Goal: Information Seeking & Learning: Learn about a topic

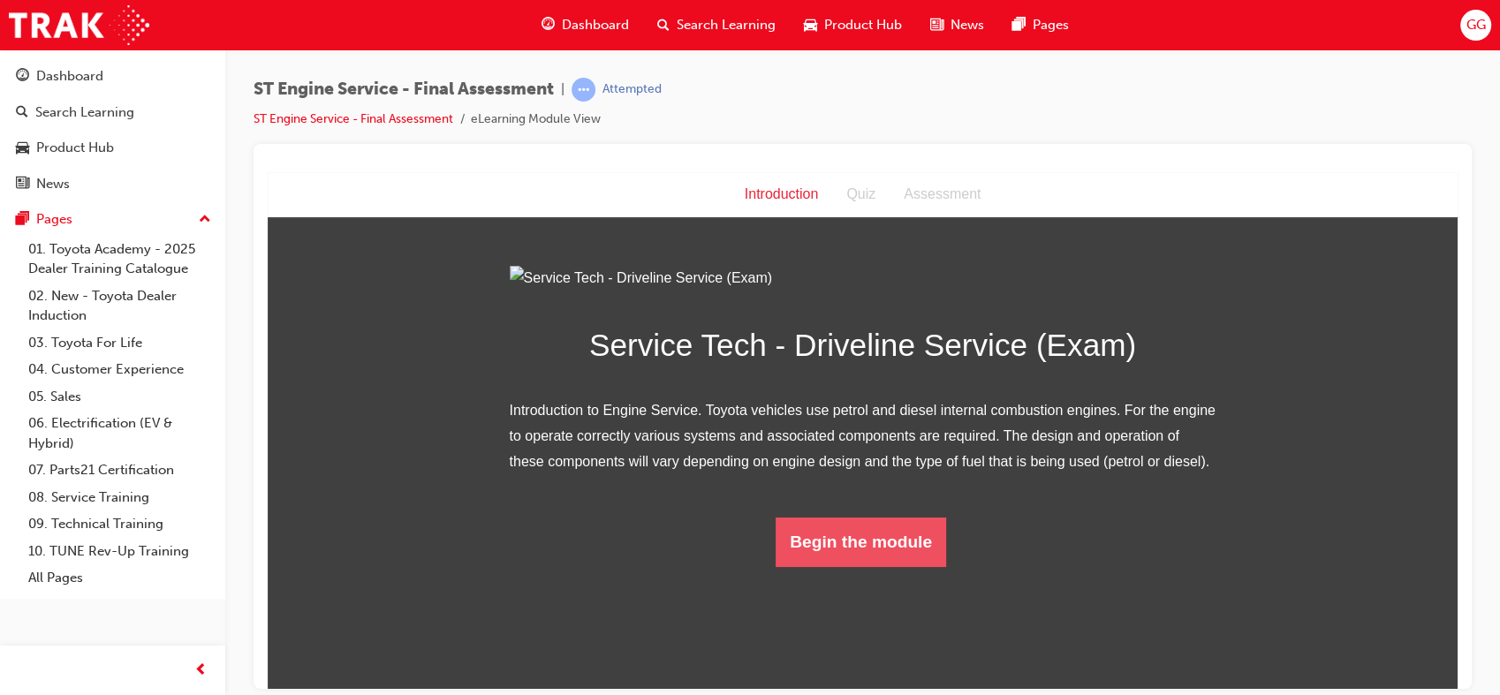
click at [926, 566] on button "Begin the module" at bounding box center [861, 541] width 171 height 49
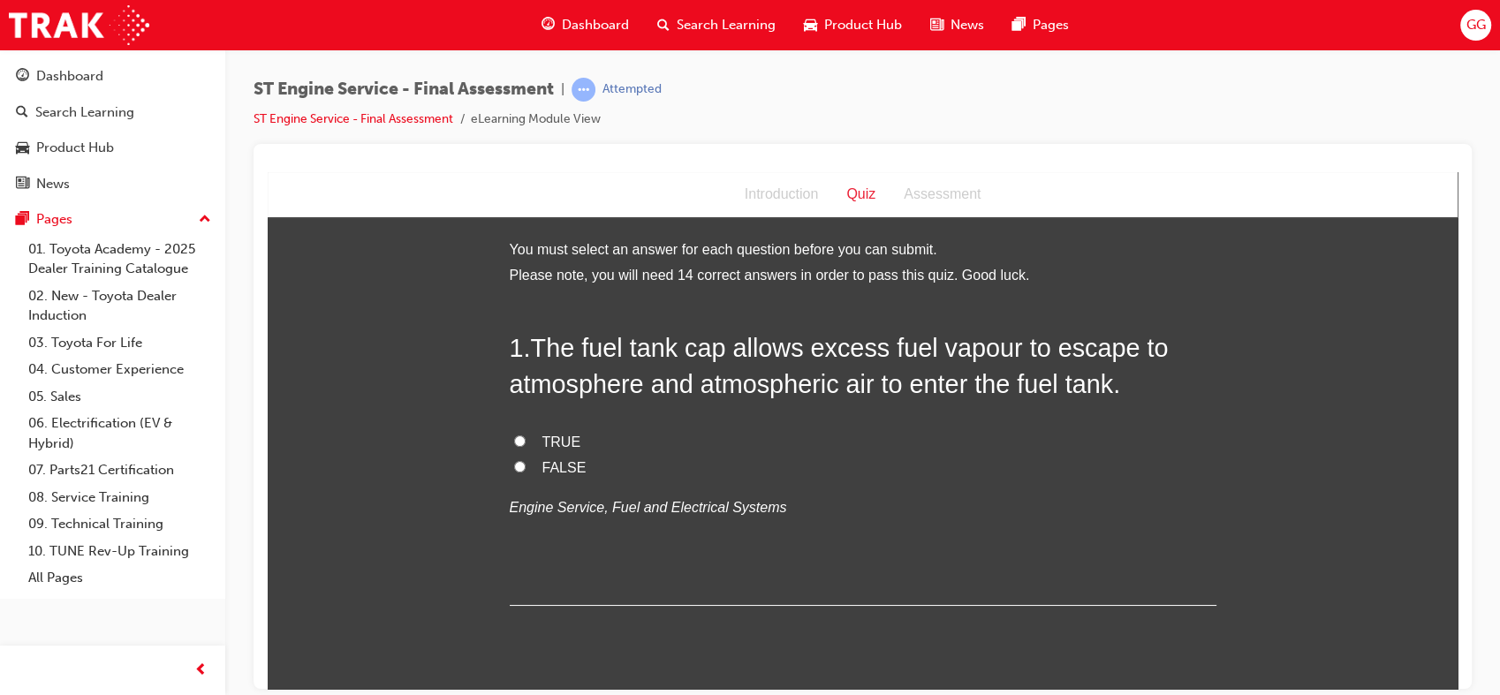
click at [558, 462] on span "FALSE" at bounding box center [565, 466] width 44 height 15
click at [526, 462] on input "FALSE" at bounding box center [519, 465] width 11 height 11
radio input "true"
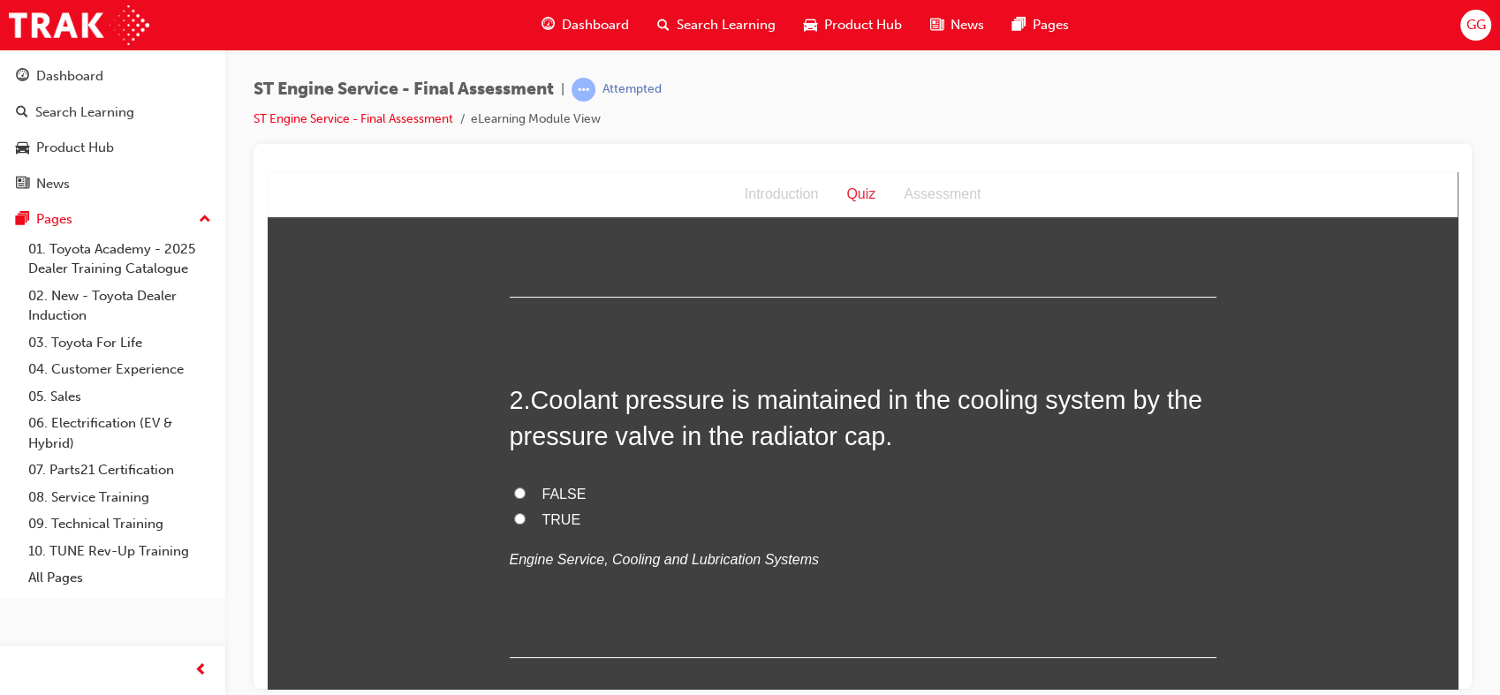
scroll to position [333, 0]
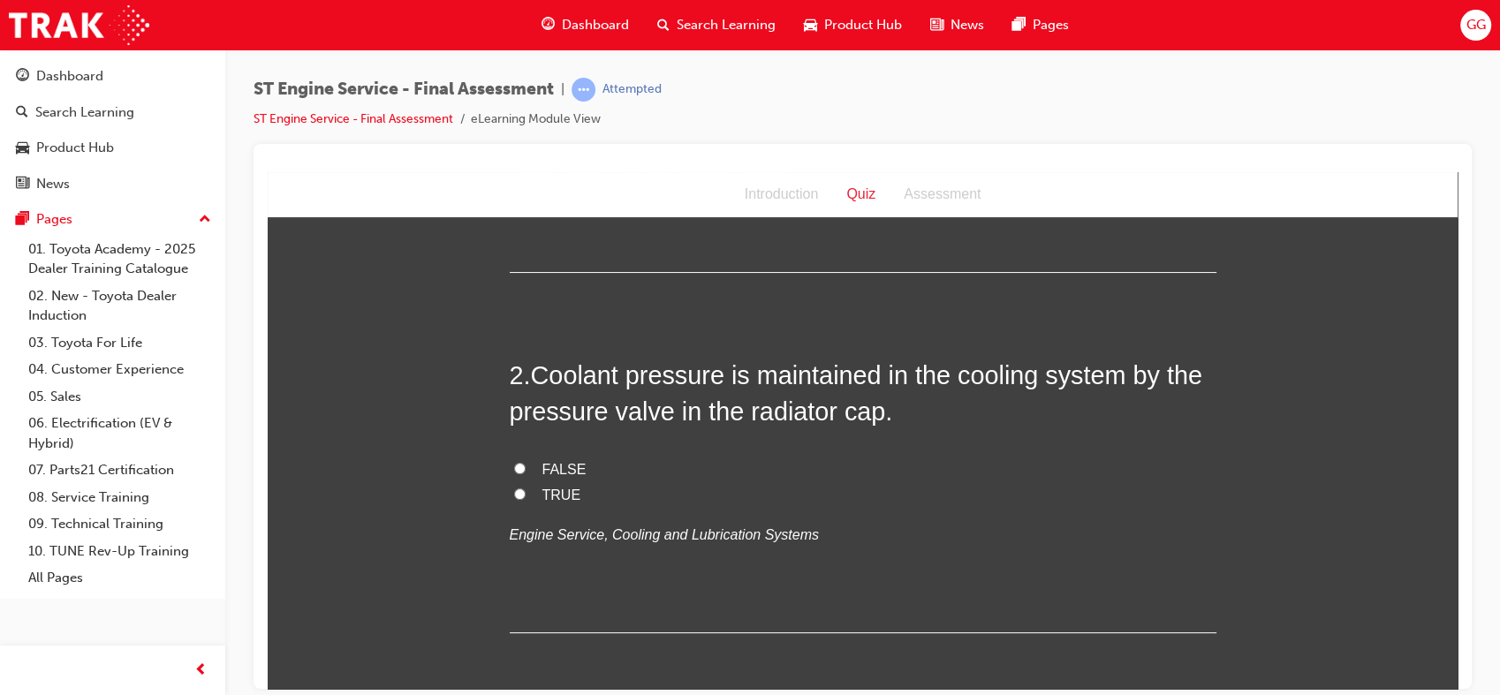
drag, startPoint x: 1453, startPoint y: 210, endPoint x: 1726, endPoint y: 404, distance: 334.6
click at [559, 489] on span "TRUE" at bounding box center [562, 494] width 39 height 15
click at [526, 489] on input "TRUE" at bounding box center [519, 493] width 11 height 11
radio input "true"
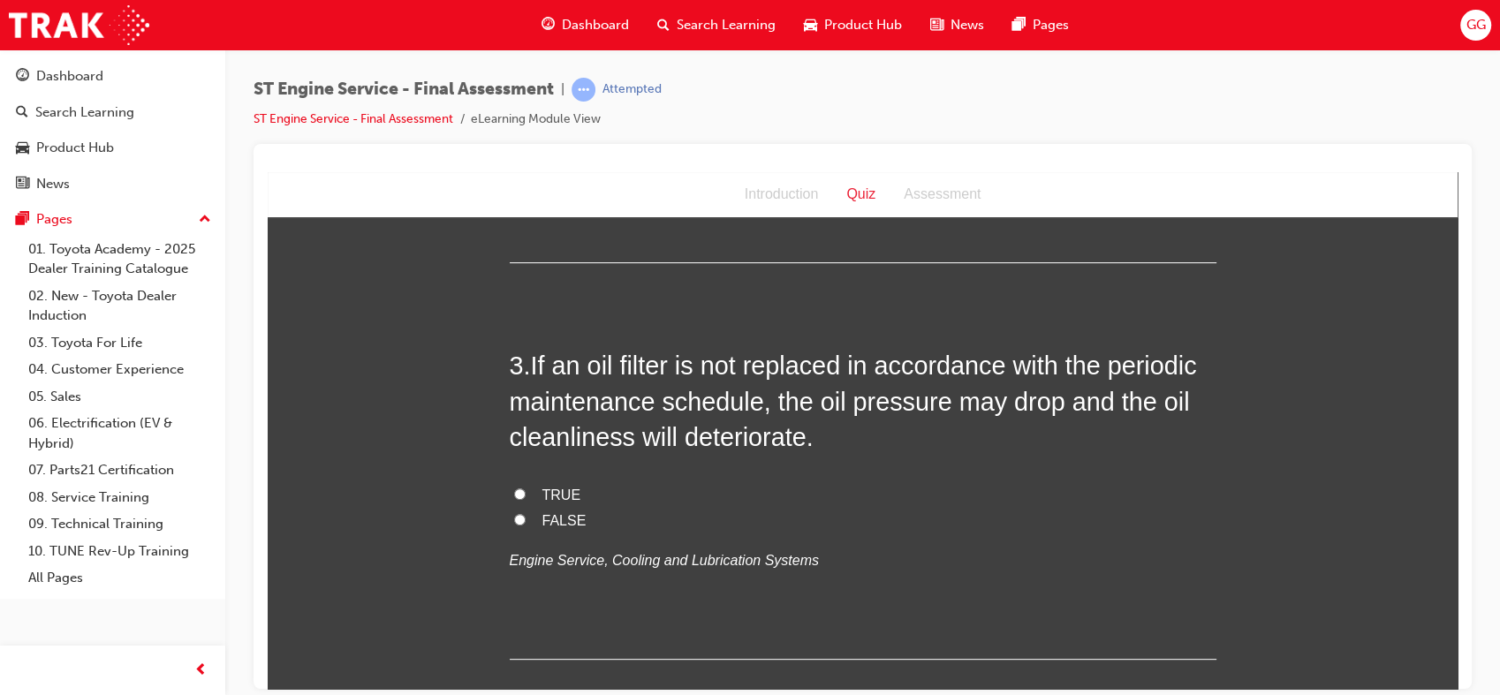
scroll to position [728, 0]
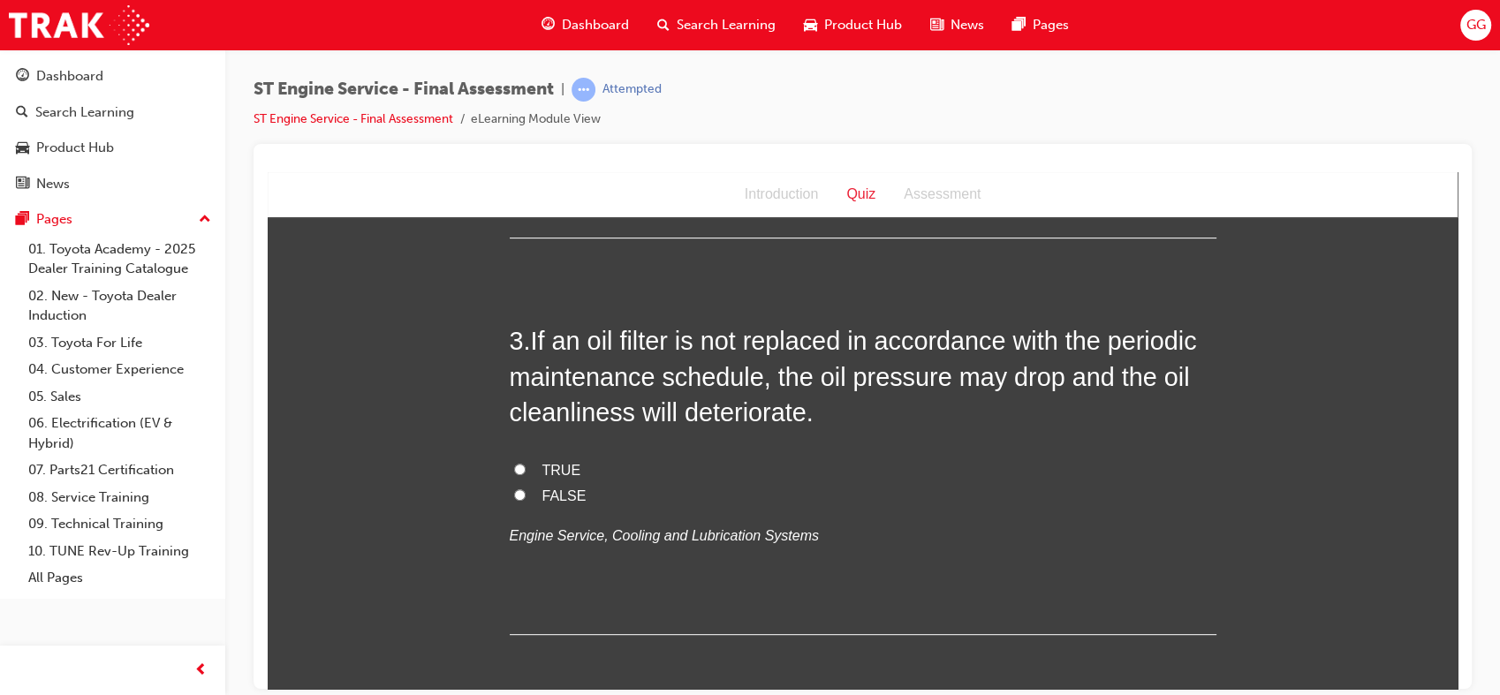
click at [562, 463] on span "TRUE" at bounding box center [562, 469] width 39 height 15
click at [526, 463] on input "TRUE" at bounding box center [519, 468] width 11 height 11
radio input "true"
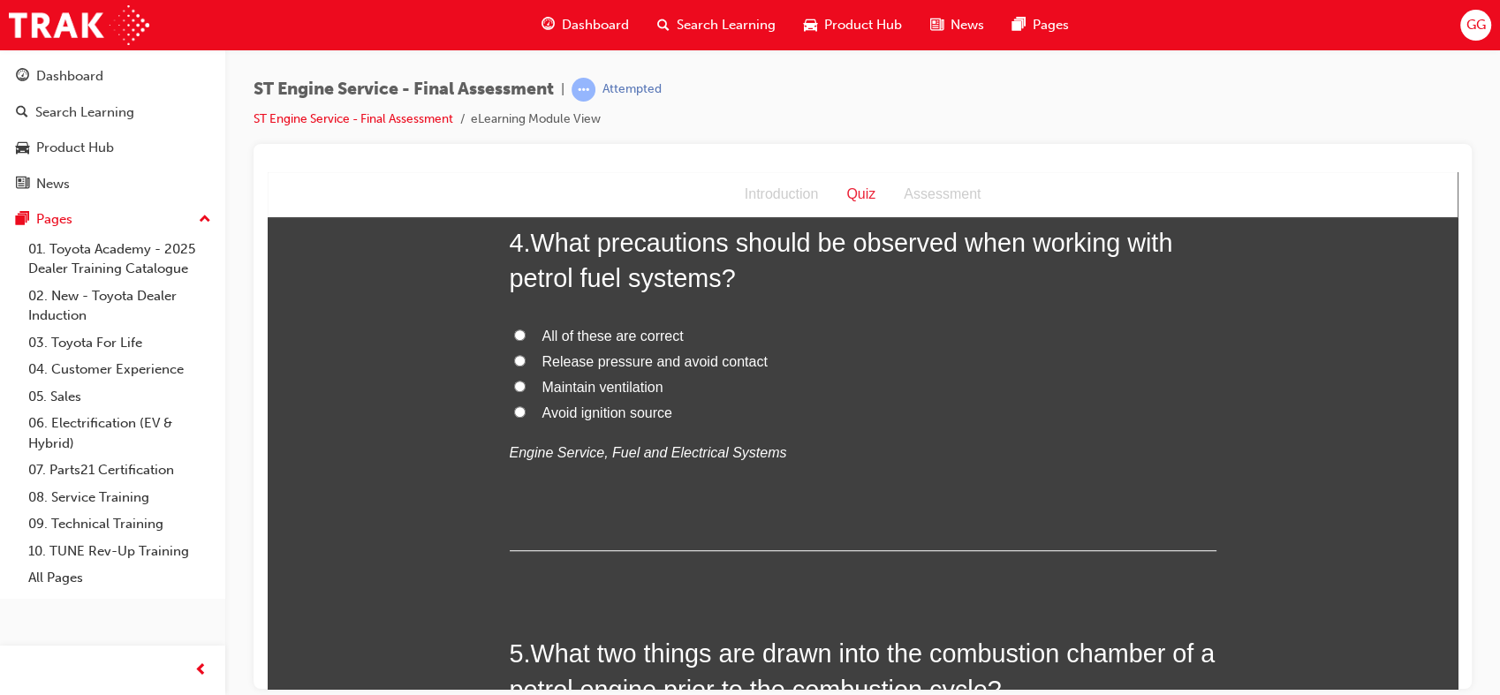
scroll to position [1197, 0]
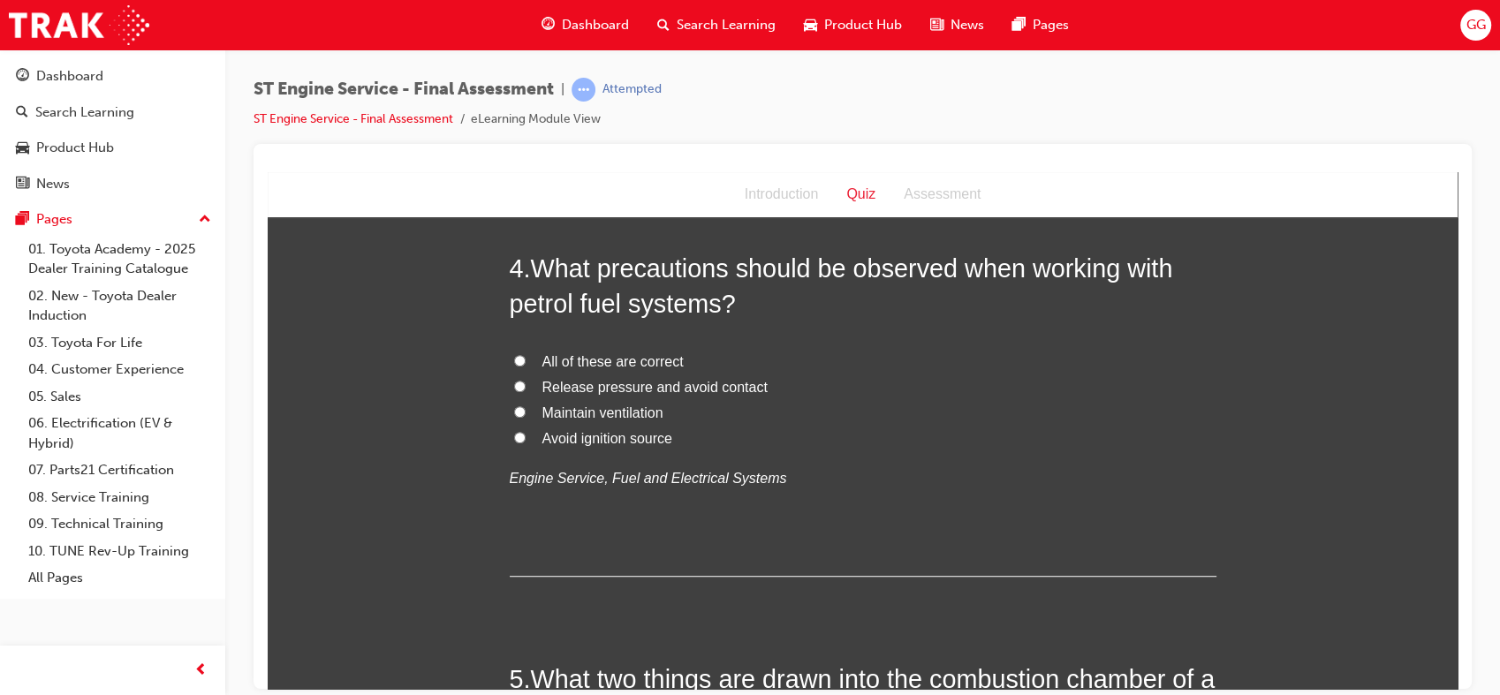
click at [615, 359] on span "All of these are correct" at bounding box center [613, 360] width 141 height 15
click at [526, 359] on input "All of these are correct" at bounding box center [519, 359] width 11 height 11
radio input "true"
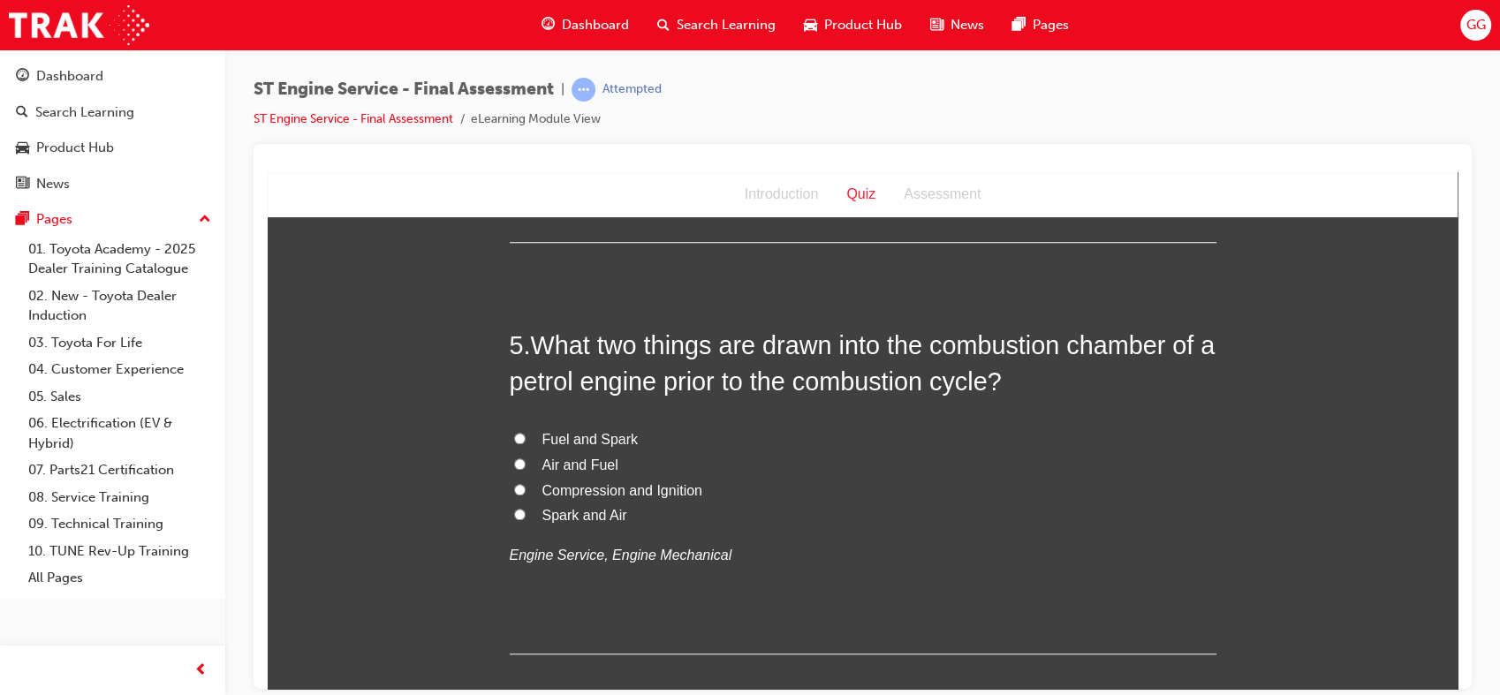
scroll to position [1618, 0]
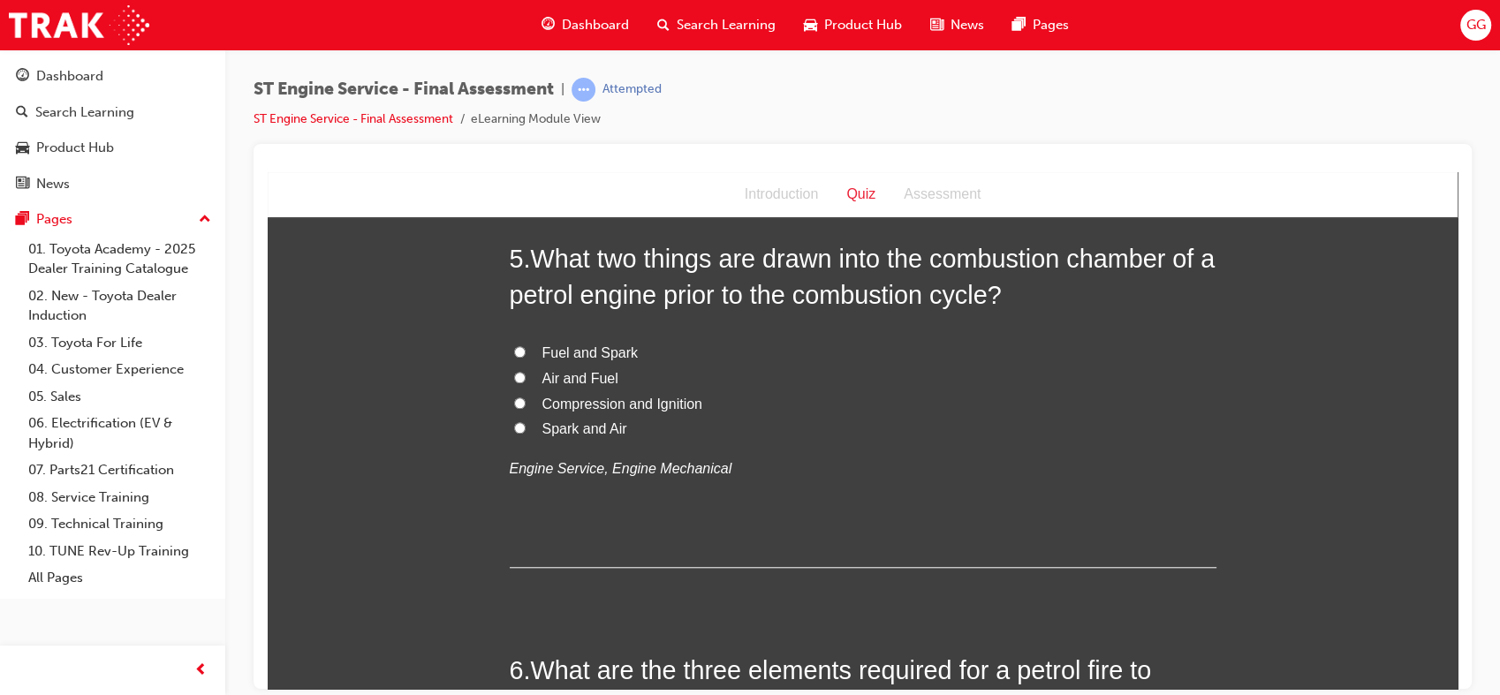
drag, startPoint x: 1453, startPoint y: 300, endPoint x: 1726, endPoint y: 499, distance: 338.4
click at [600, 372] on span "Air and Fuel" at bounding box center [581, 377] width 76 height 15
click at [526, 372] on input "Air and Fuel" at bounding box center [519, 376] width 11 height 11
radio input "true"
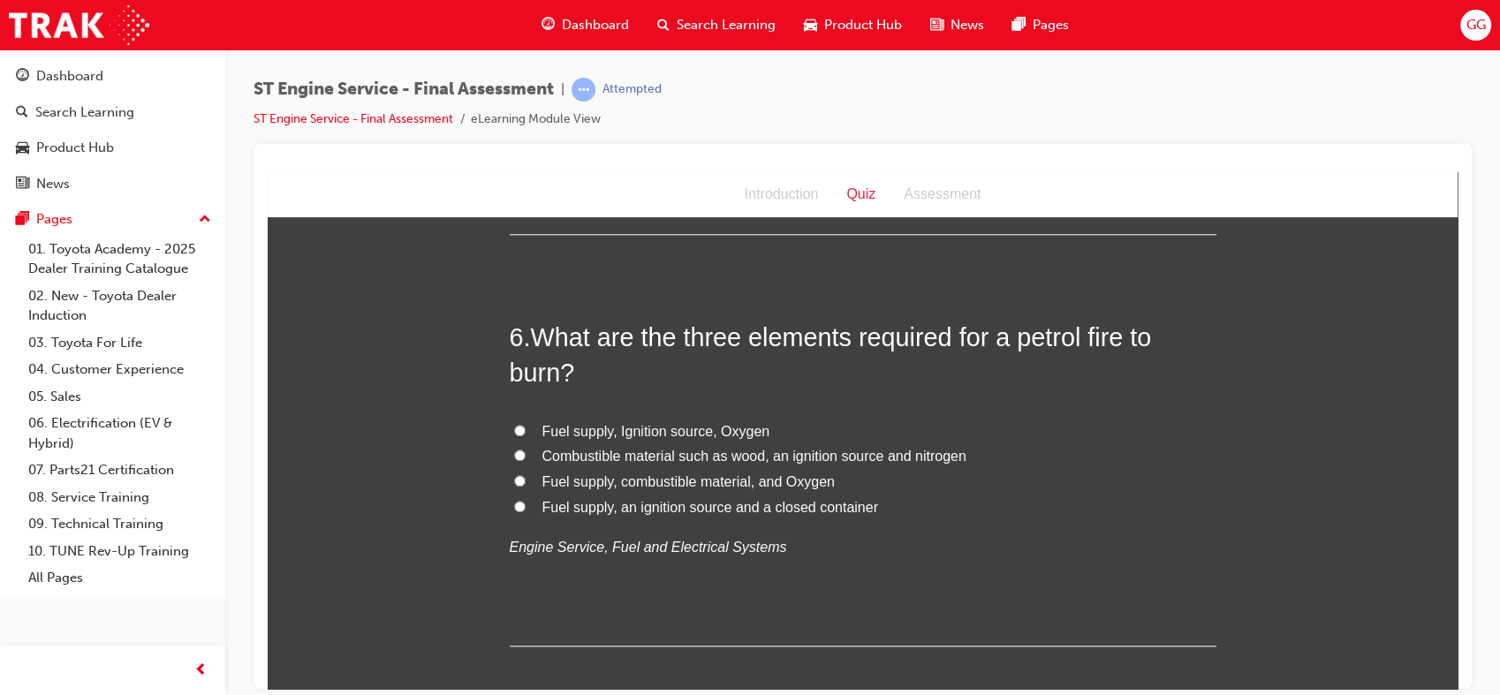
scroll to position [1963, 0]
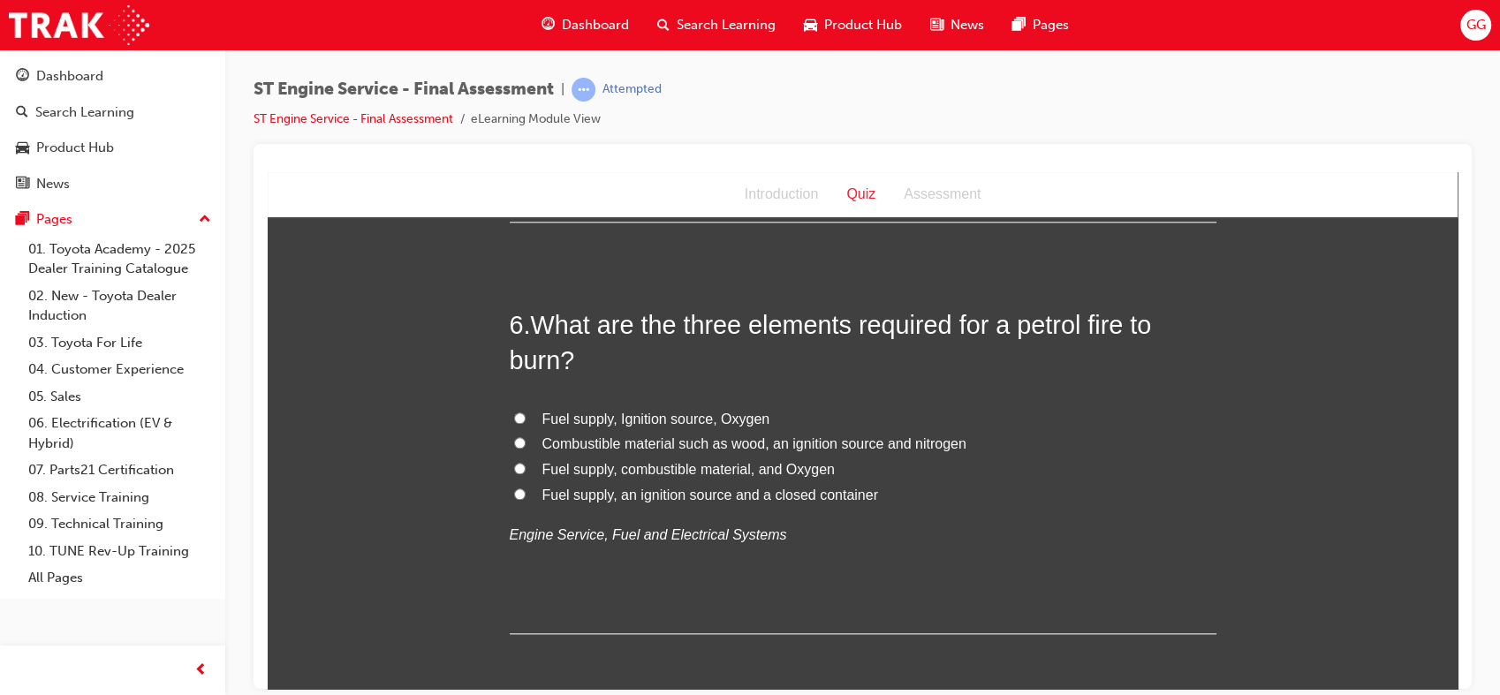
drag, startPoint x: 1449, startPoint y: 311, endPoint x: 1732, endPoint y: 505, distance: 342.6
click at [595, 428] on label "Fuel supply, Ignition source, Oxygen" at bounding box center [863, 419] width 707 height 26
click at [526, 423] on input "Fuel supply, Ignition source, Oxygen" at bounding box center [519, 417] width 11 height 11
radio input "true"
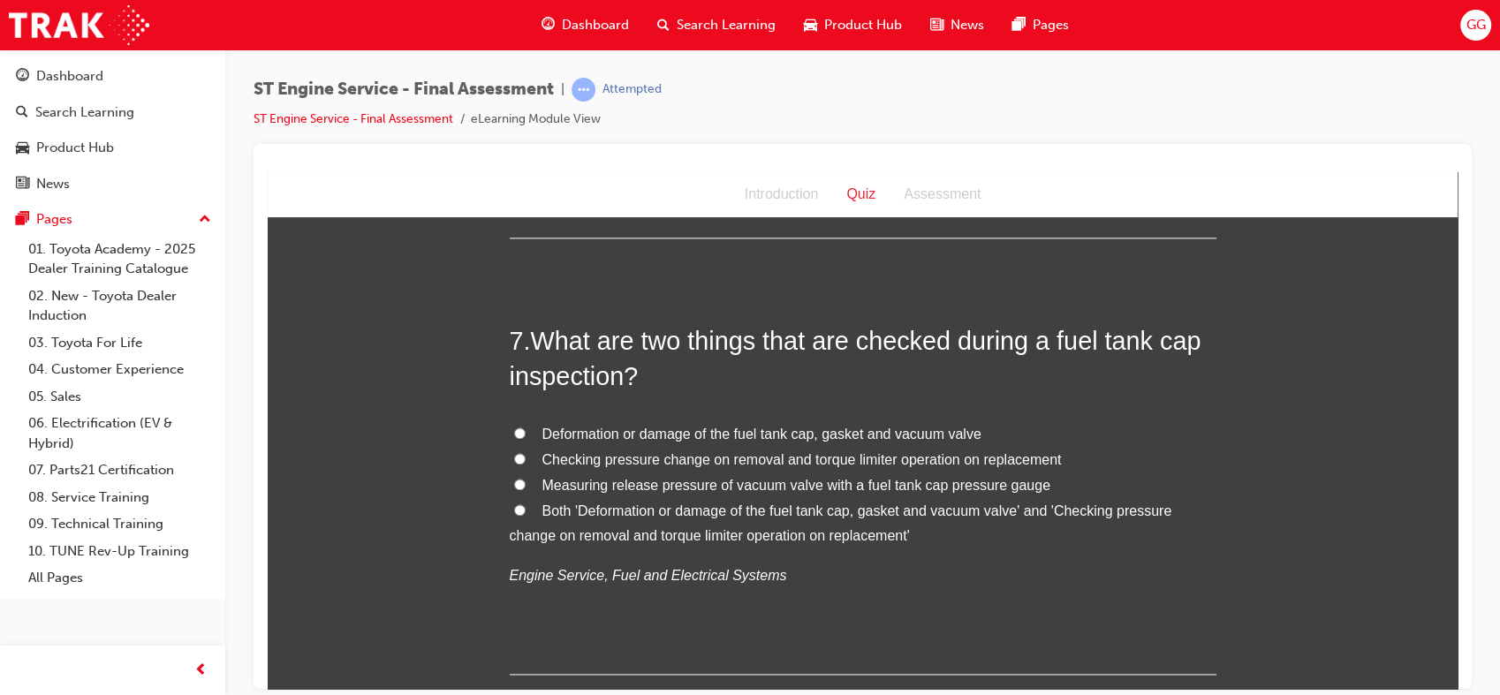
scroll to position [2383, 0]
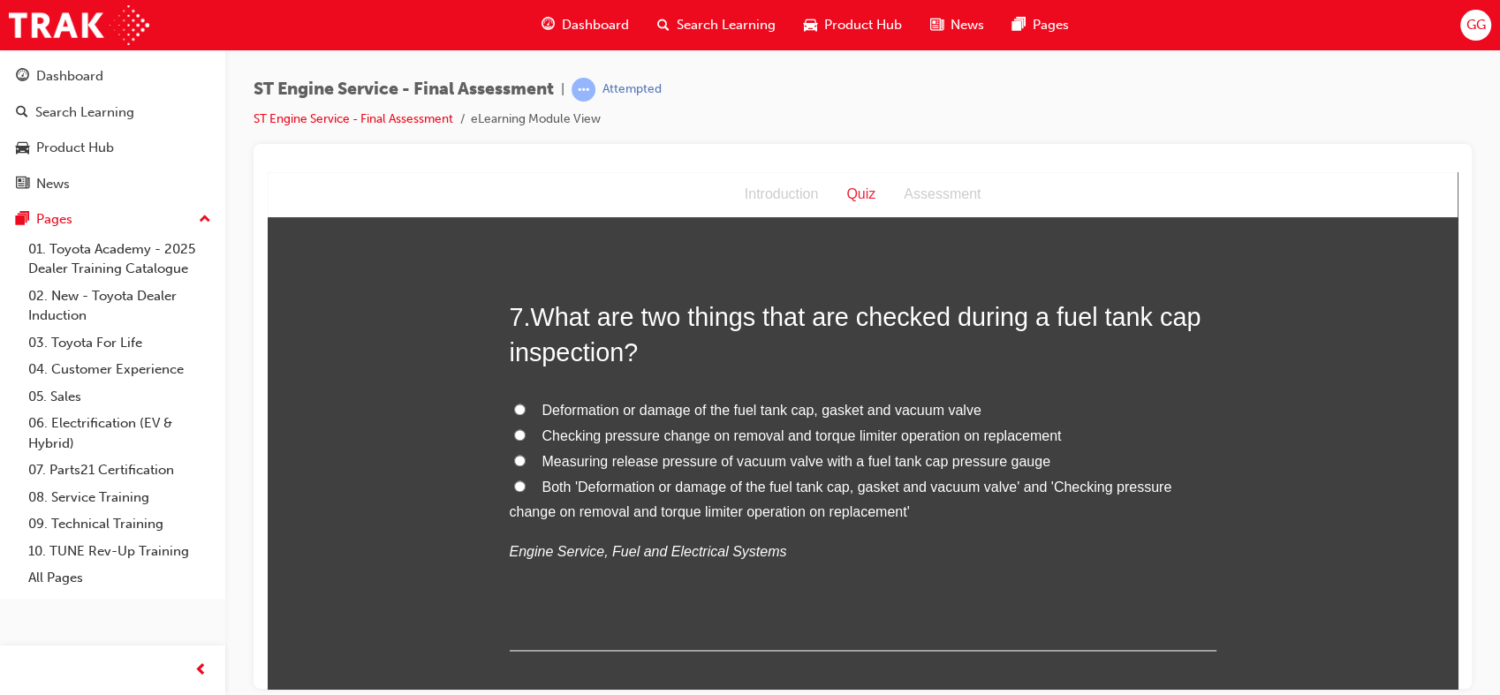
click at [1118, 481] on span "Both 'Deformation or damage of the fuel tank cap, gasket and vacuum valve' and …" at bounding box center [841, 499] width 663 height 41
click at [526, 481] on input "Both 'Deformation or damage of the fuel tank cap, gasket and vacuum valve' and …" at bounding box center [519, 485] width 11 height 11
radio input "true"
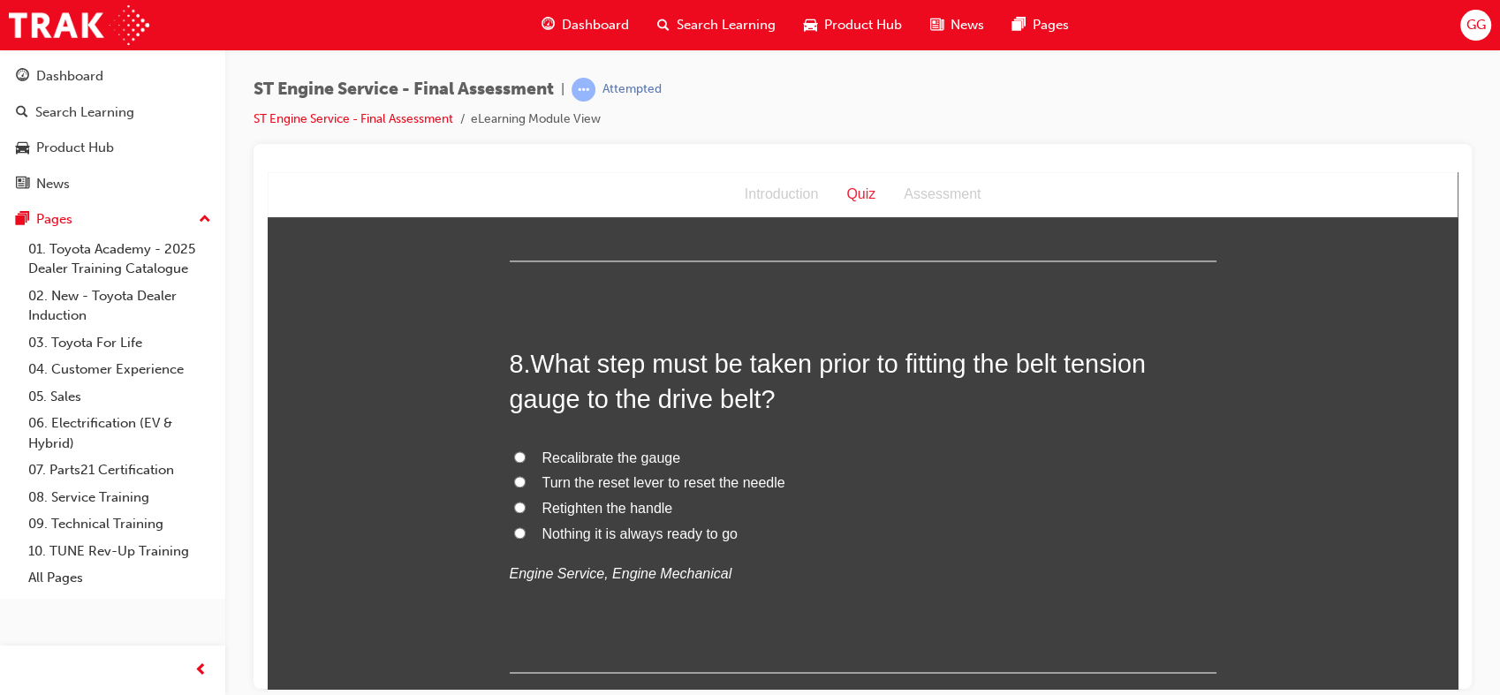
scroll to position [2798, 0]
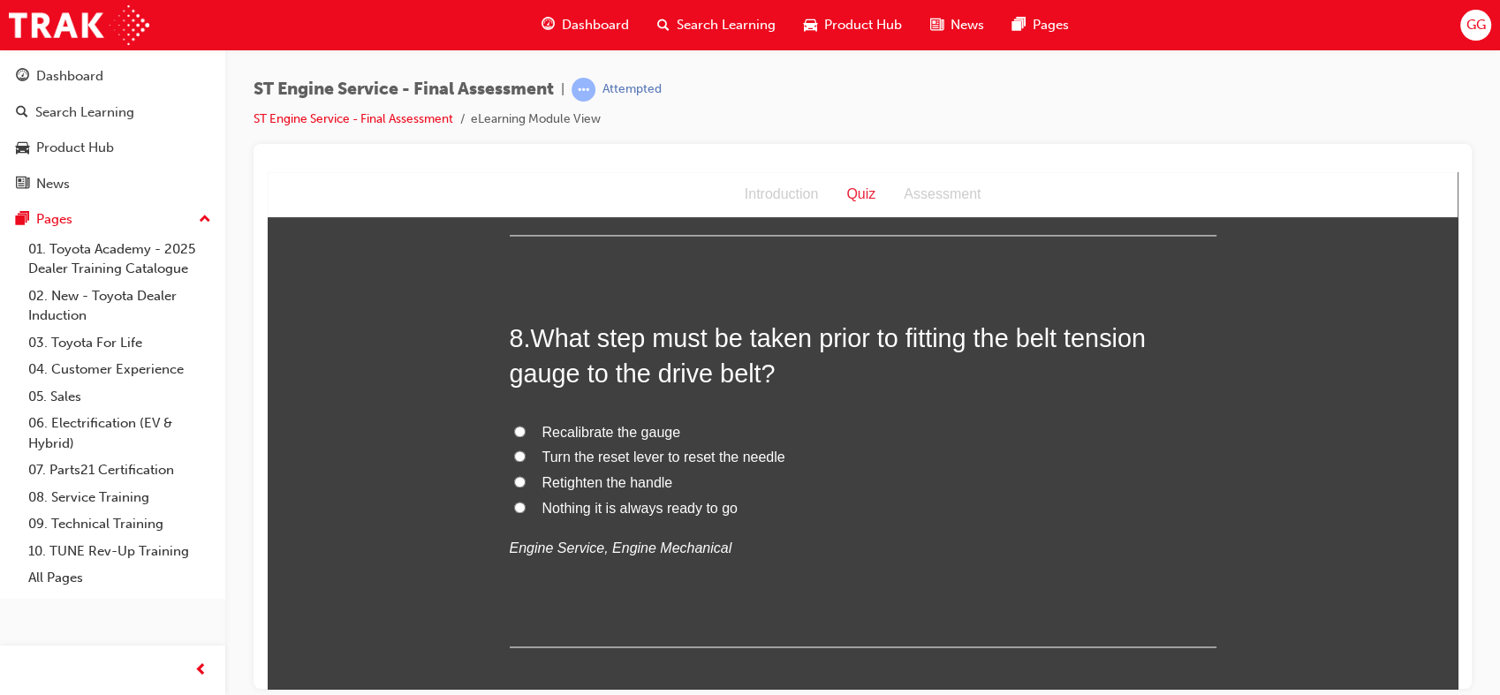
click at [649, 436] on span "Recalibrate the gauge" at bounding box center [612, 431] width 139 height 15
click at [526, 436] on input "Recalibrate the gauge" at bounding box center [519, 430] width 11 height 11
radio input "true"
click at [747, 459] on span "Turn the reset lever to reset the needle" at bounding box center [664, 456] width 243 height 15
click at [526, 459] on input "Turn the reset lever to reset the needle" at bounding box center [519, 455] width 11 height 11
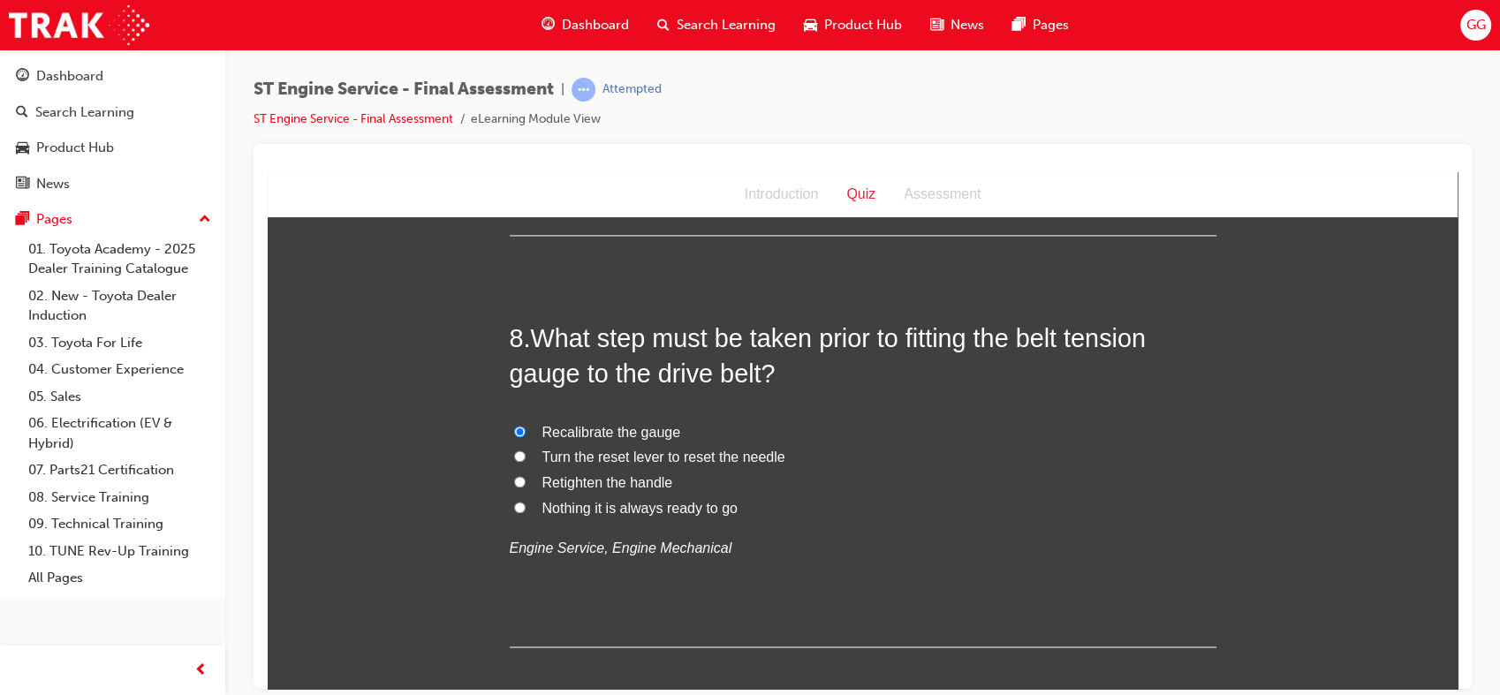
radio input "true"
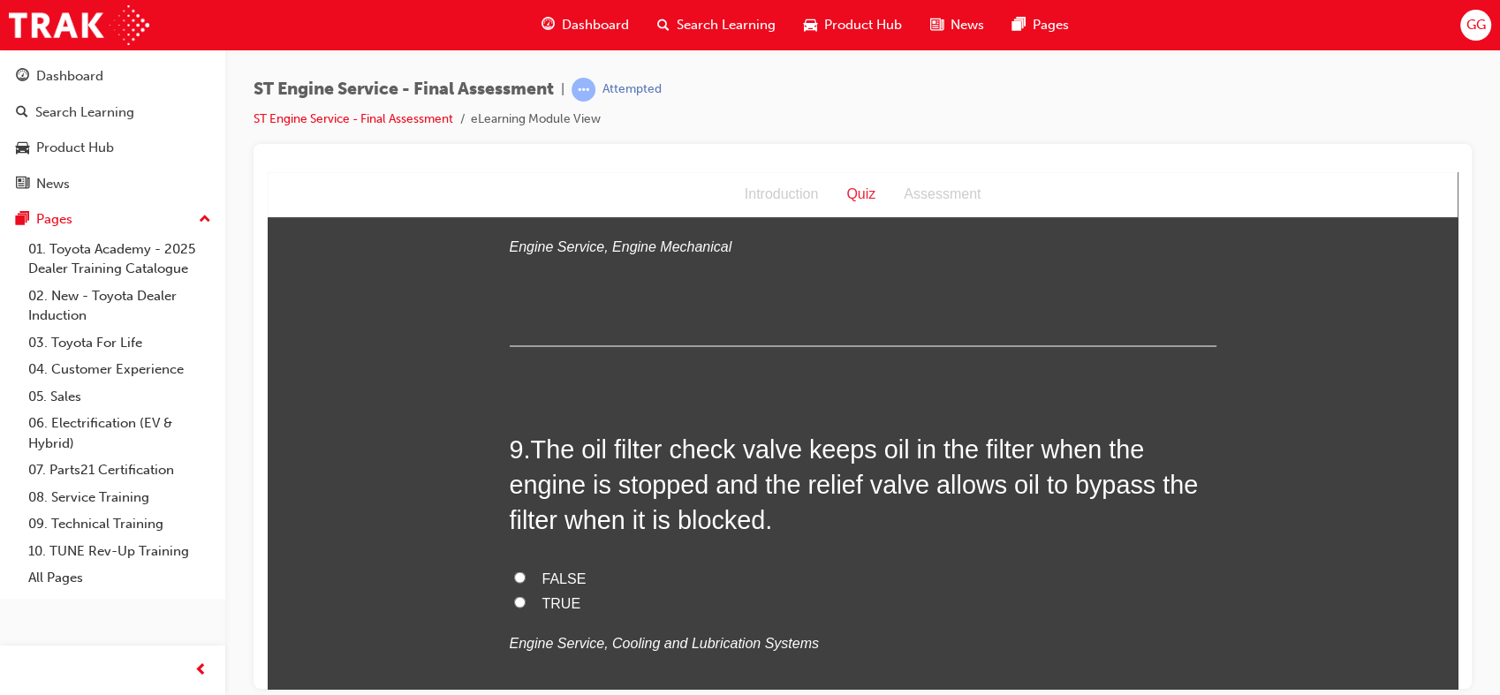
scroll to position [3130, 0]
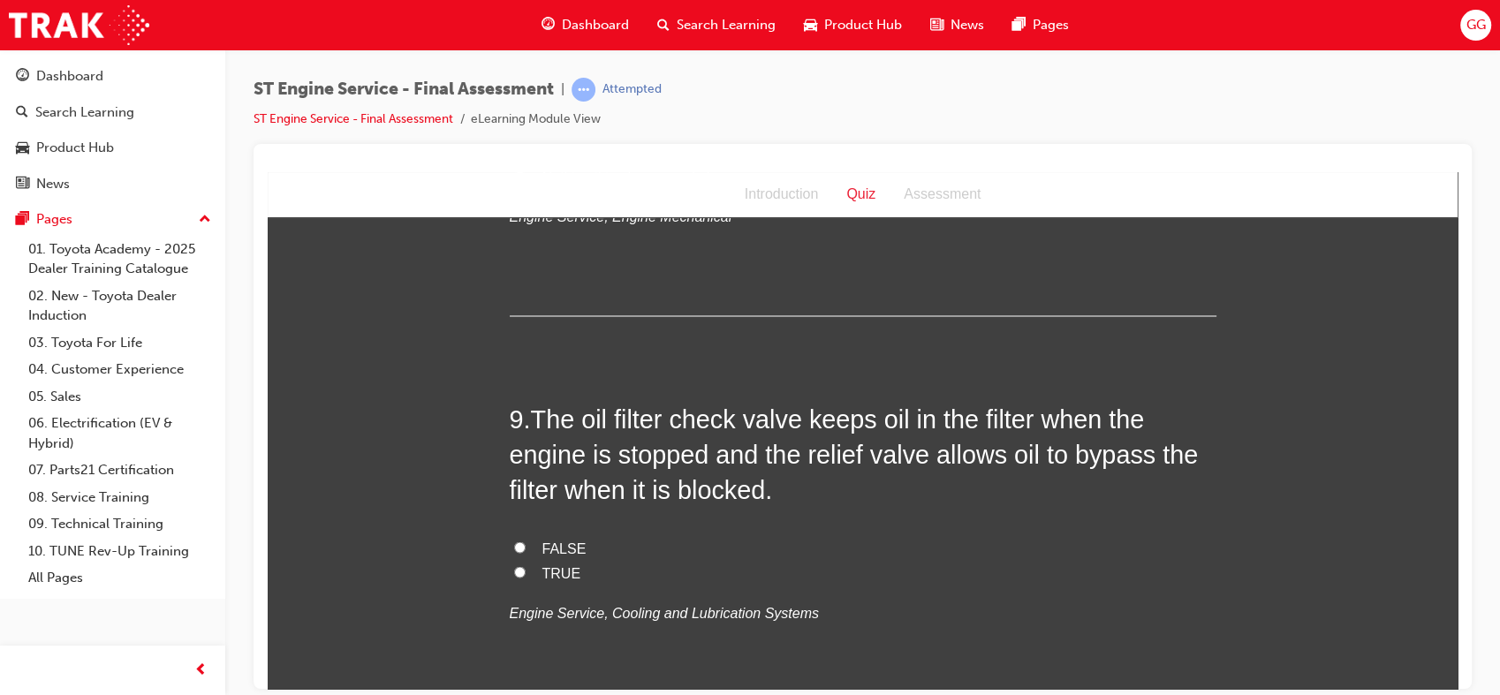
click at [549, 565] on span "TRUE" at bounding box center [562, 572] width 39 height 15
click at [526, 565] on input "TRUE" at bounding box center [519, 570] width 11 height 11
radio input "true"
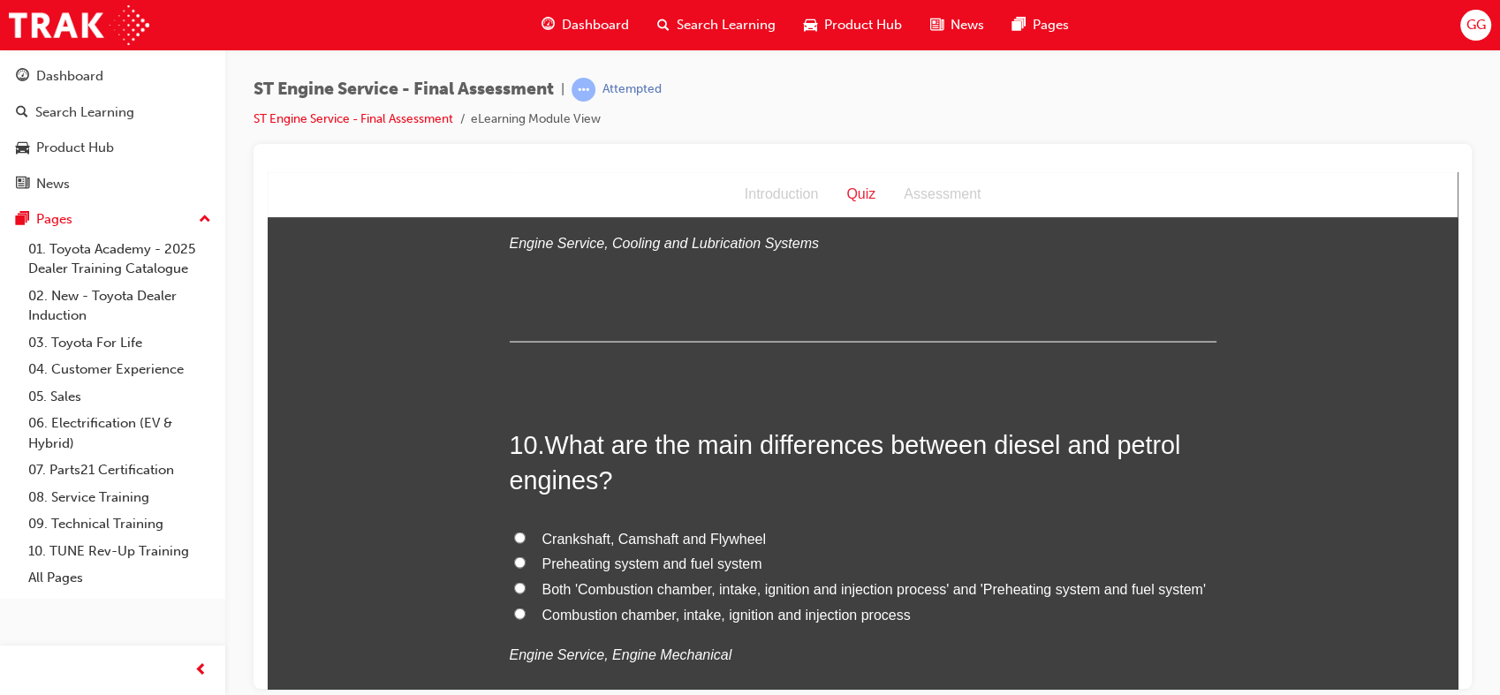
scroll to position [3513, 0]
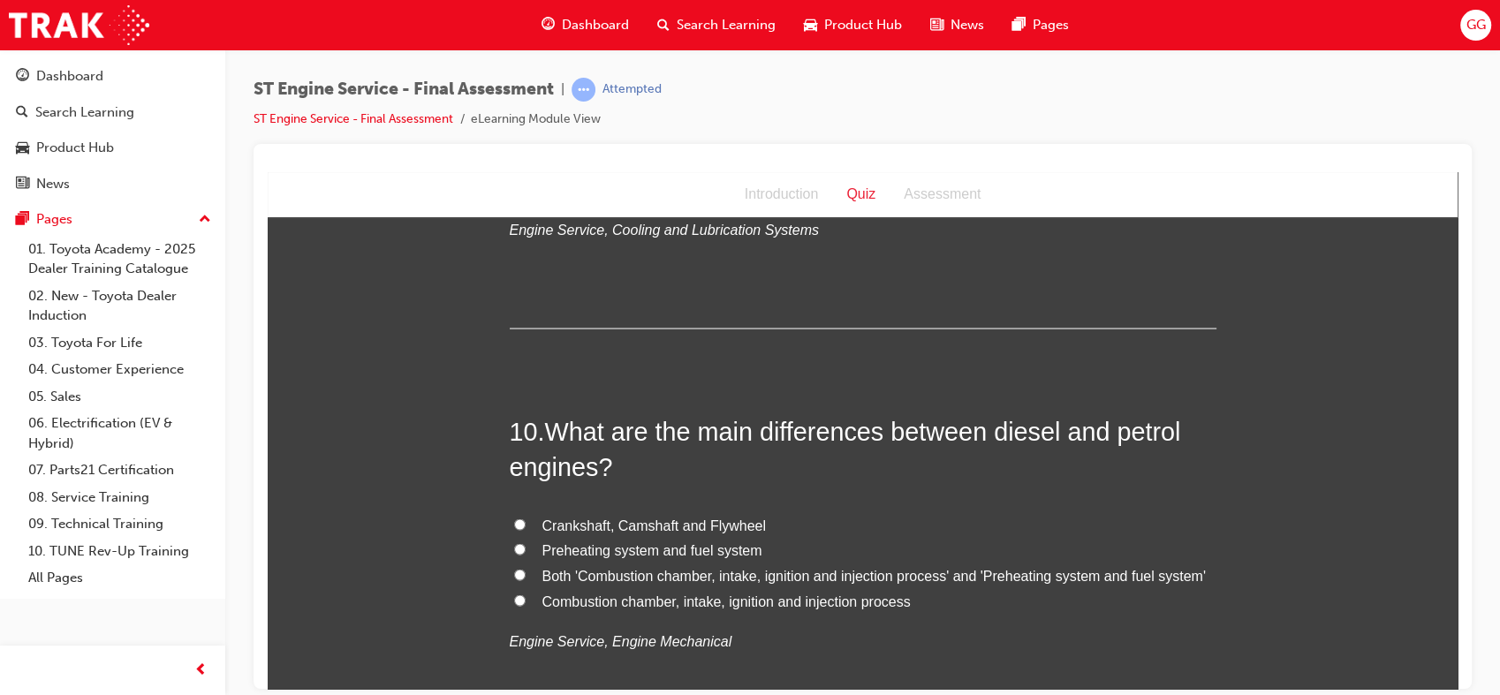
click at [878, 580] on span "Both 'Combustion chamber, intake, ignition and injection process' and 'Preheati…" at bounding box center [875, 574] width 664 height 15
click at [526, 580] on input "Both 'Combustion chamber, intake, ignition and injection process' and 'Preheati…" at bounding box center [519, 573] width 11 height 11
radio input "true"
click at [878, 580] on span "Both 'Combustion chamber, intake, ignition and injection process' and 'Preheati…" at bounding box center [875, 574] width 664 height 15
click at [526, 580] on input "Both 'Combustion chamber, intake, ignition and injection process' and 'Preheati…" at bounding box center [519, 573] width 11 height 11
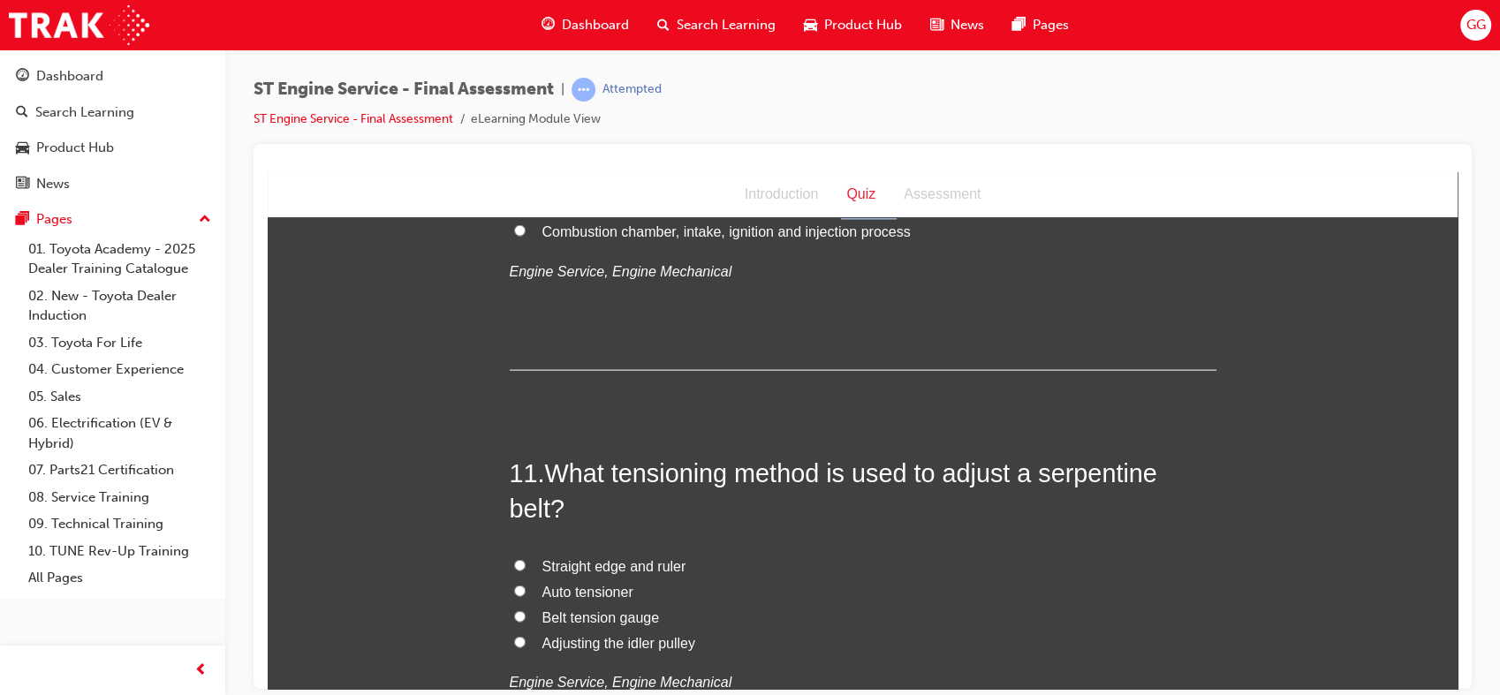
scroll to position [4017, 0]
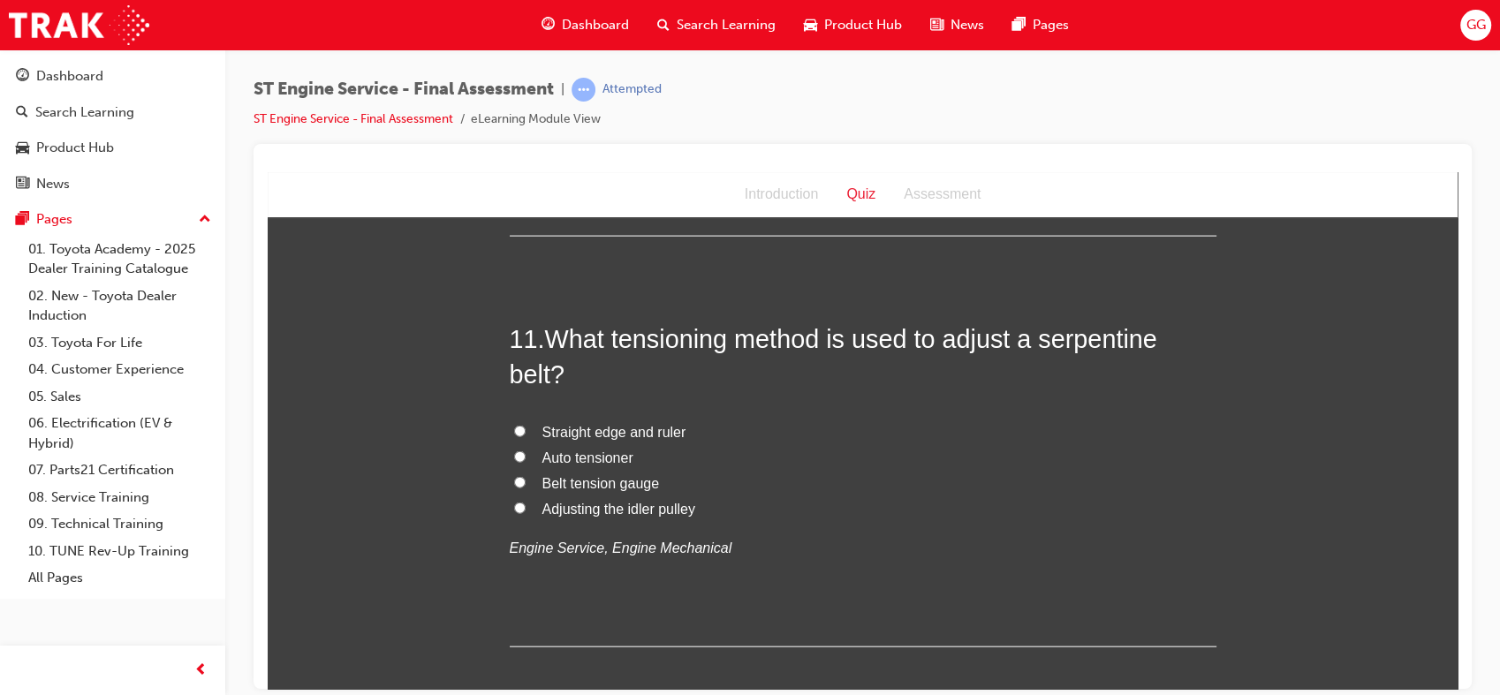
click at [594, 484] on span "Belt tension gauge" at bounding box center [602, 482] width 118 height 15
click at [526, 484] on input "Belt tension gauge" at bounding box center [519, 481] width 11 height 11
radio input "true"
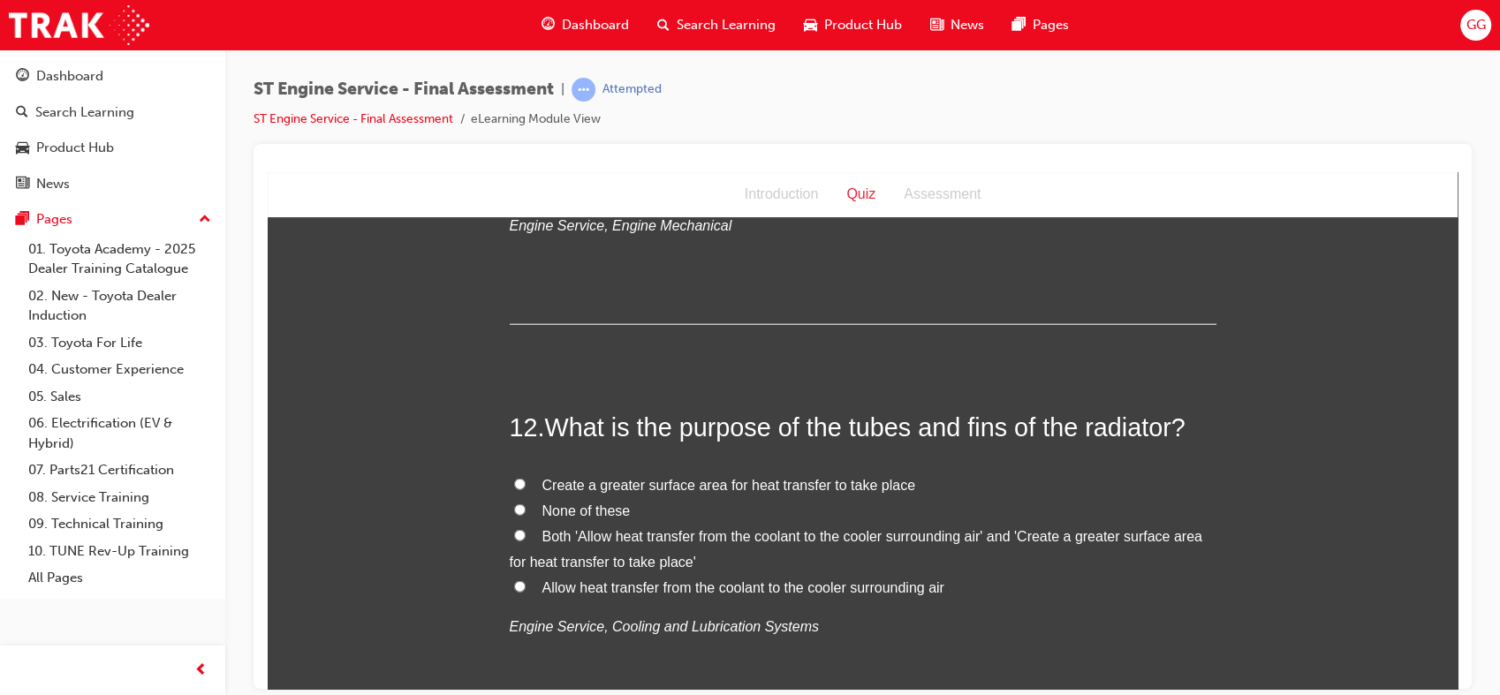
scroll to position [4342, 0]
click at [687, 536] on span "Both 'Allow heat transfer from the coolant to the cooler surrounding air' and '…" at bounding box center [856, 546] width 693 height 41
click at [526, 536] on input "Both 'Allow heat transfer from the coolant to the cooler surrounding air' and '…" at bounding box center [519, 532] width 11 height 11
radio input "true"
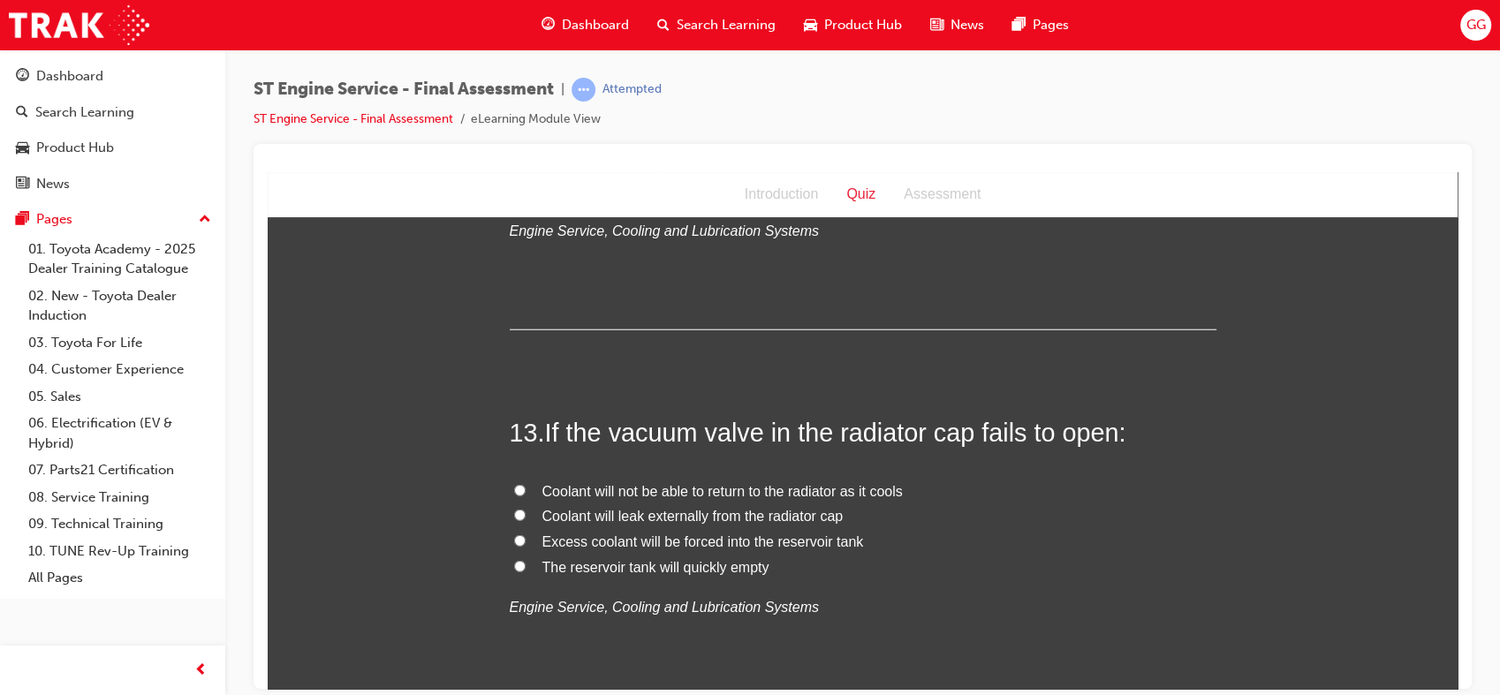
scroll to position [4736, 0]
click at [735, 496] on span "Coolant will not be able to return to the radiator as it cools" at bounding box center [723, 489] width 360 height 15
click at [526, 495] on input "Coolant will not be able to return to the radiator as it cools" at bounding box center [519, 488] width 11 height 11
radio input "true"
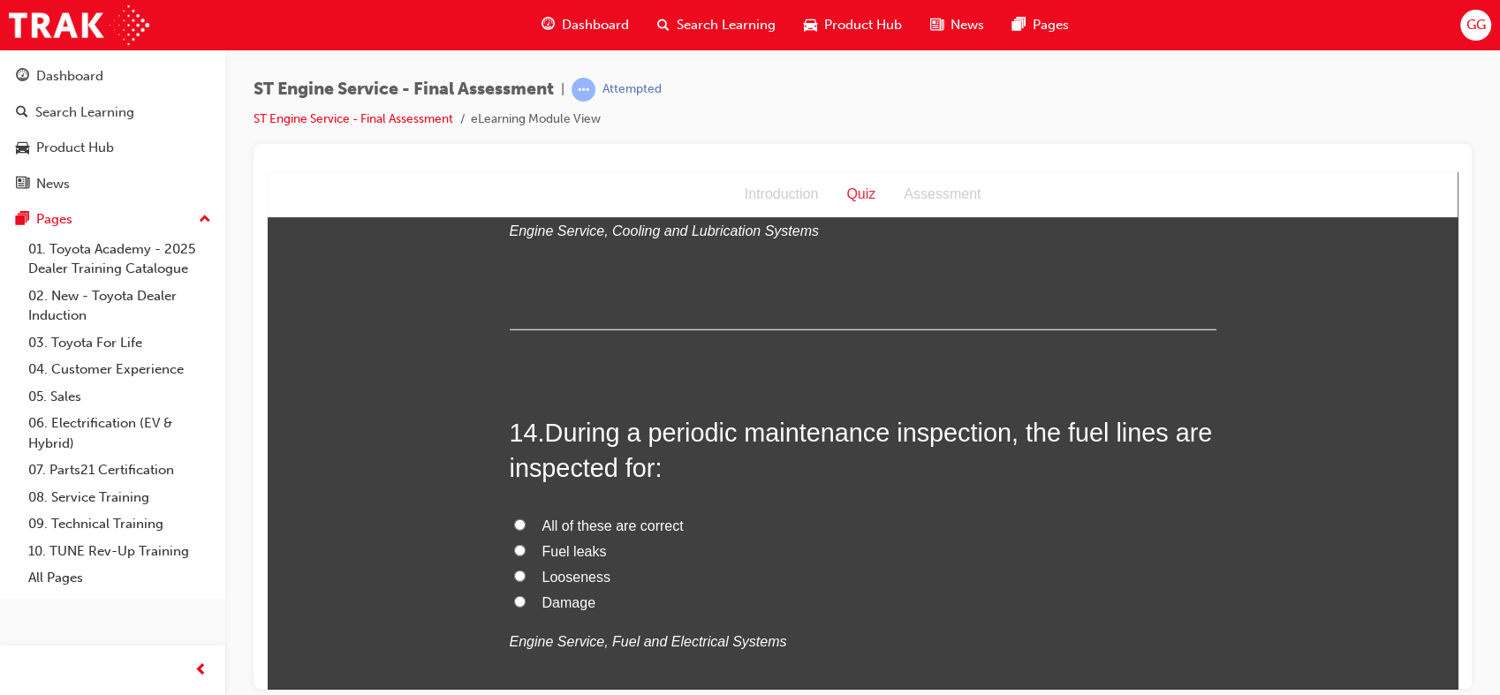
scroll to position [5122, 0]
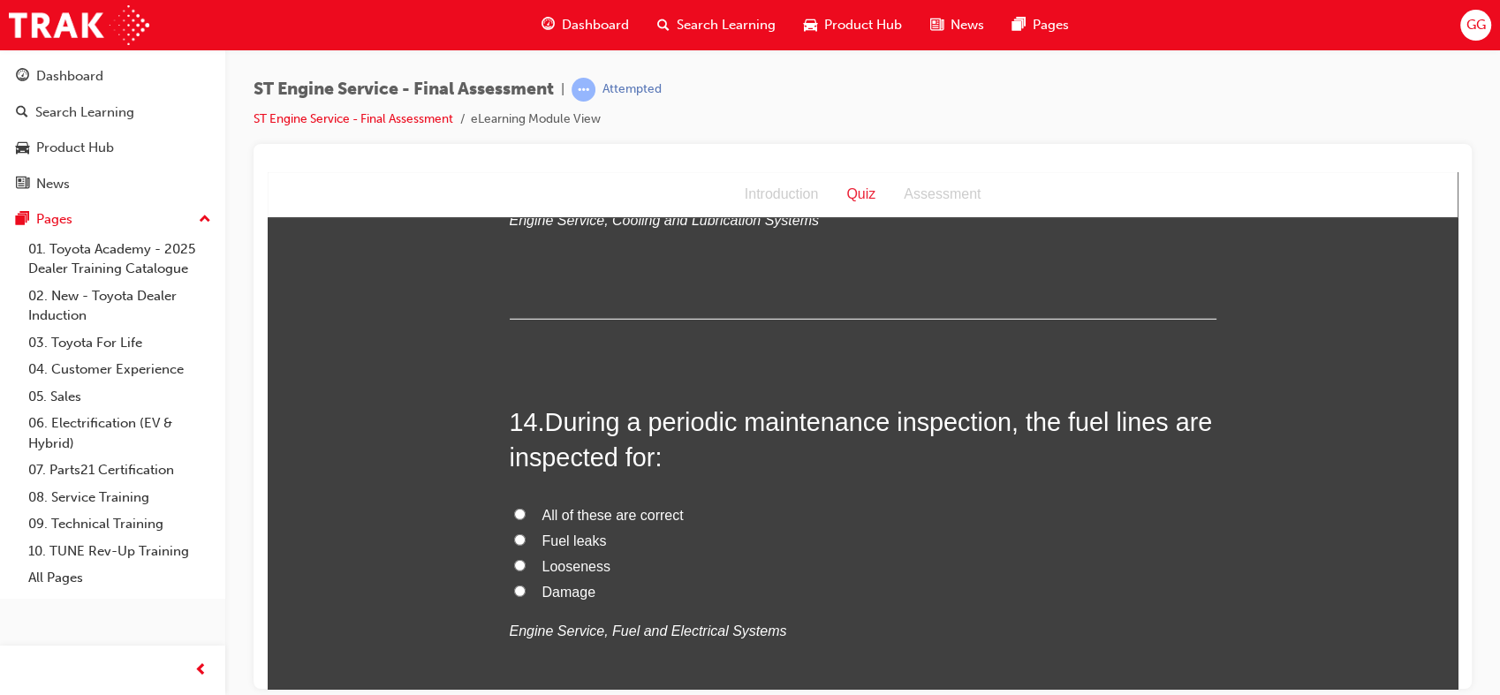
click at [611, 517] on span "All of these are correct" at bounding box center [613, 514] width 141 height 15
click at [526, 517] on input "All of these are correct" at bounding box center [519, 513] width 11 height 11
radio input "true"
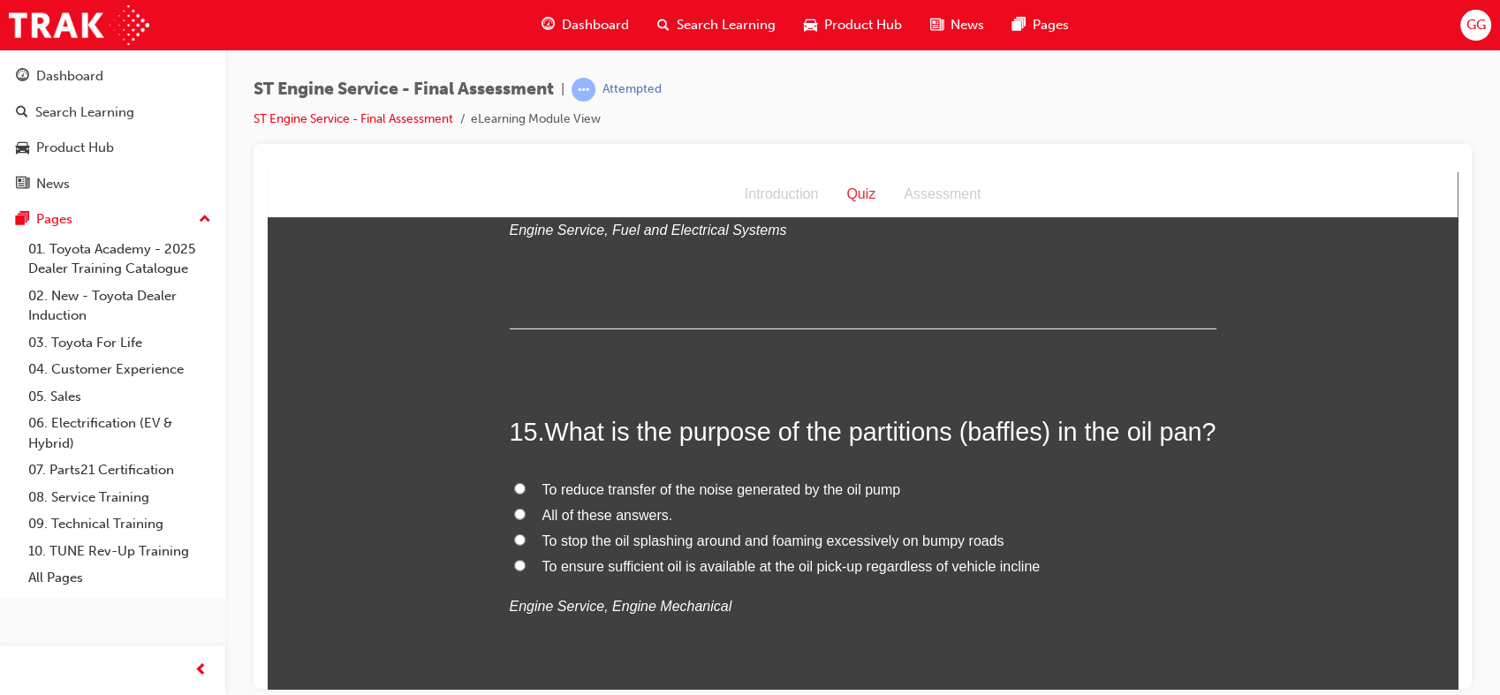
scroll to position [5524, 0]
click at [623, 521] on span "All of these answers." at bounding box center [608, 513] width 131 height 15
click at [526, 519] on input "All of these answers." at bounding box center [519, 512] width 11 height 11
radio input "true"
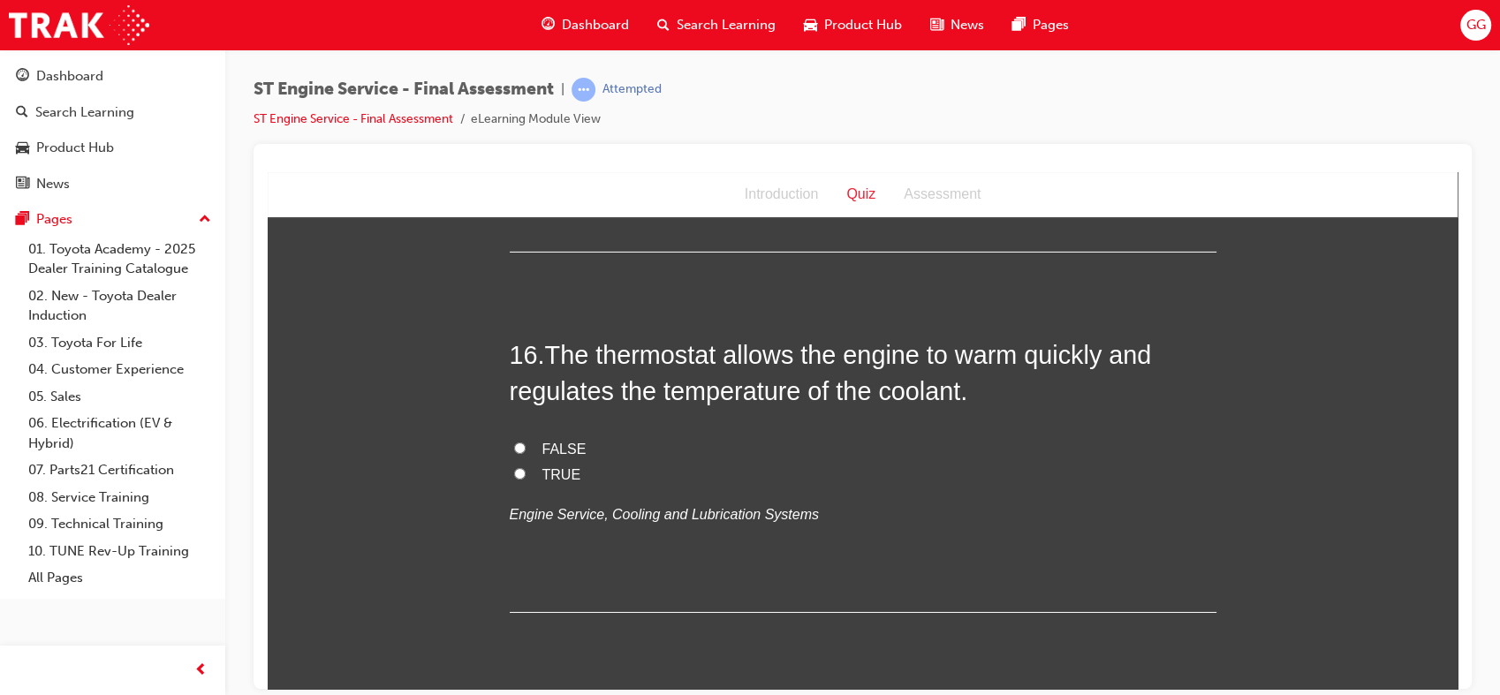
scroll to position [5990, 0]
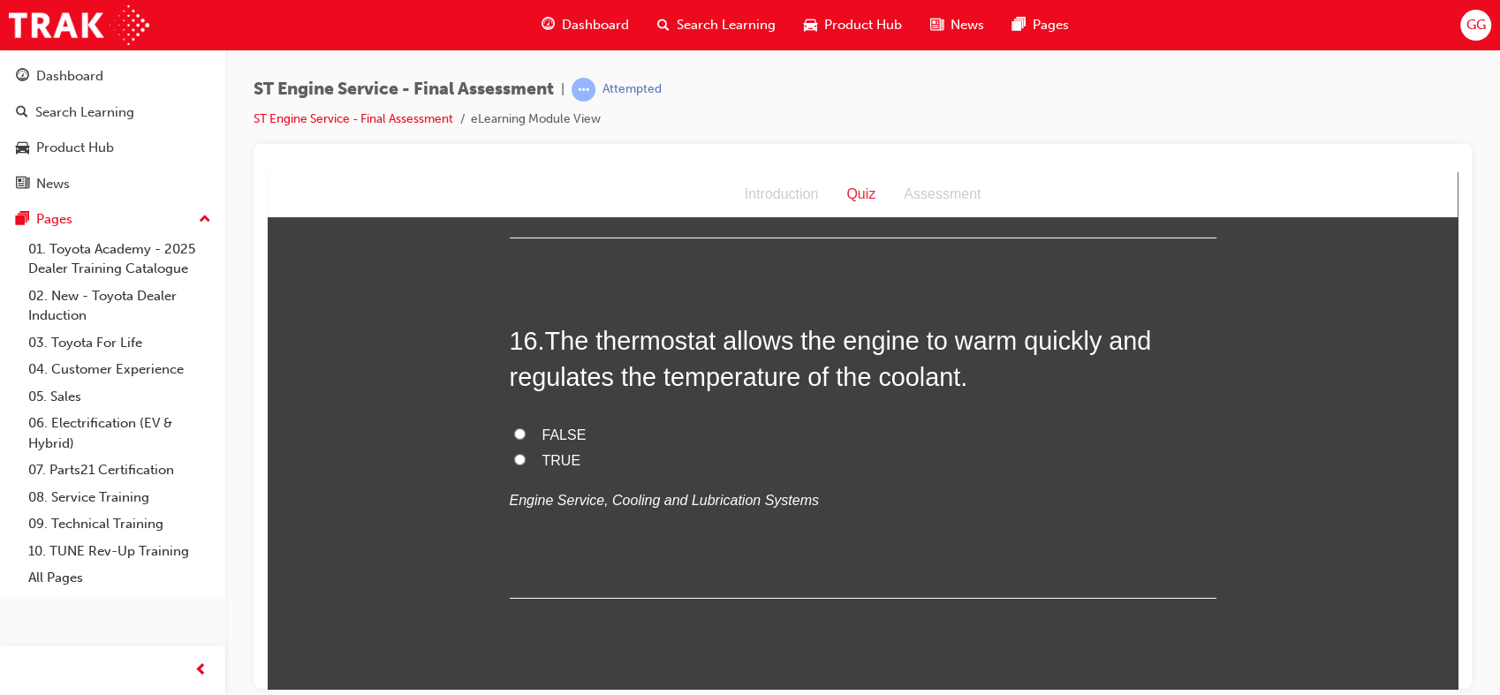
click at [550, 467] on span "TRUE" at bounding box center [562, 459] width 39 height 15
click at [526, 465] on input "TRUE" at bounding box center [519, 458] width 11 height 11
radio input "true"
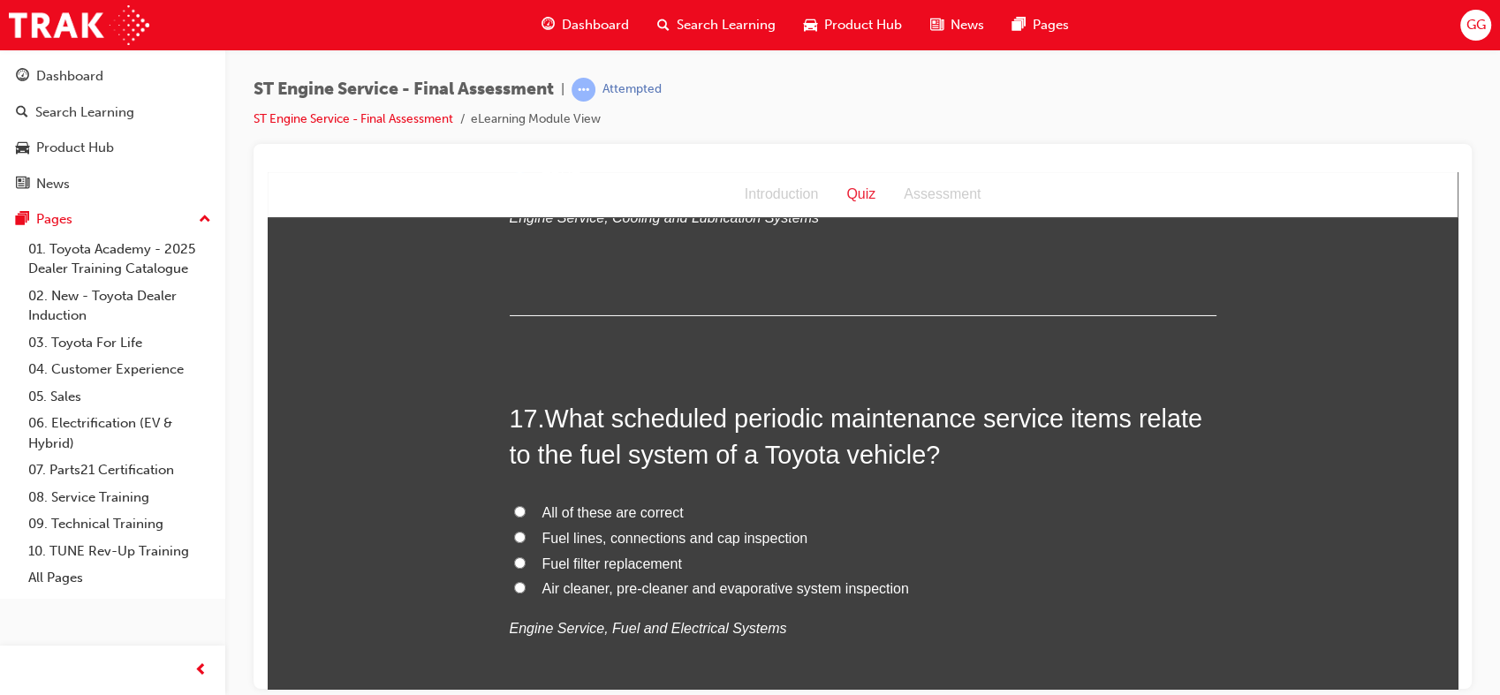
scroll to position [6277, 0]
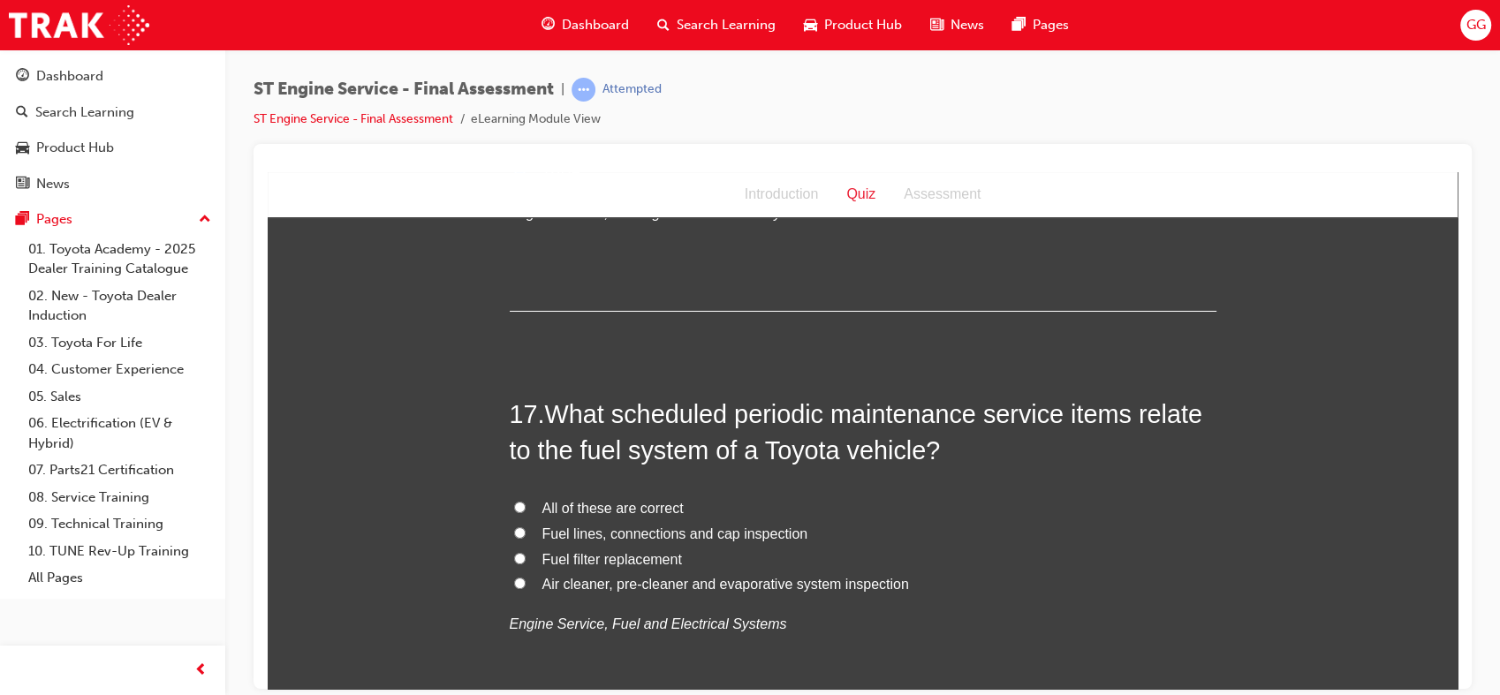
click at [582, 515] on span "All of these are correct" at bounding box center [613, 507] width 141 height 15
click at [526, 512] on input "All of these are correct" at bounding box center [519, 506] width 11 height 11
radio input "true"
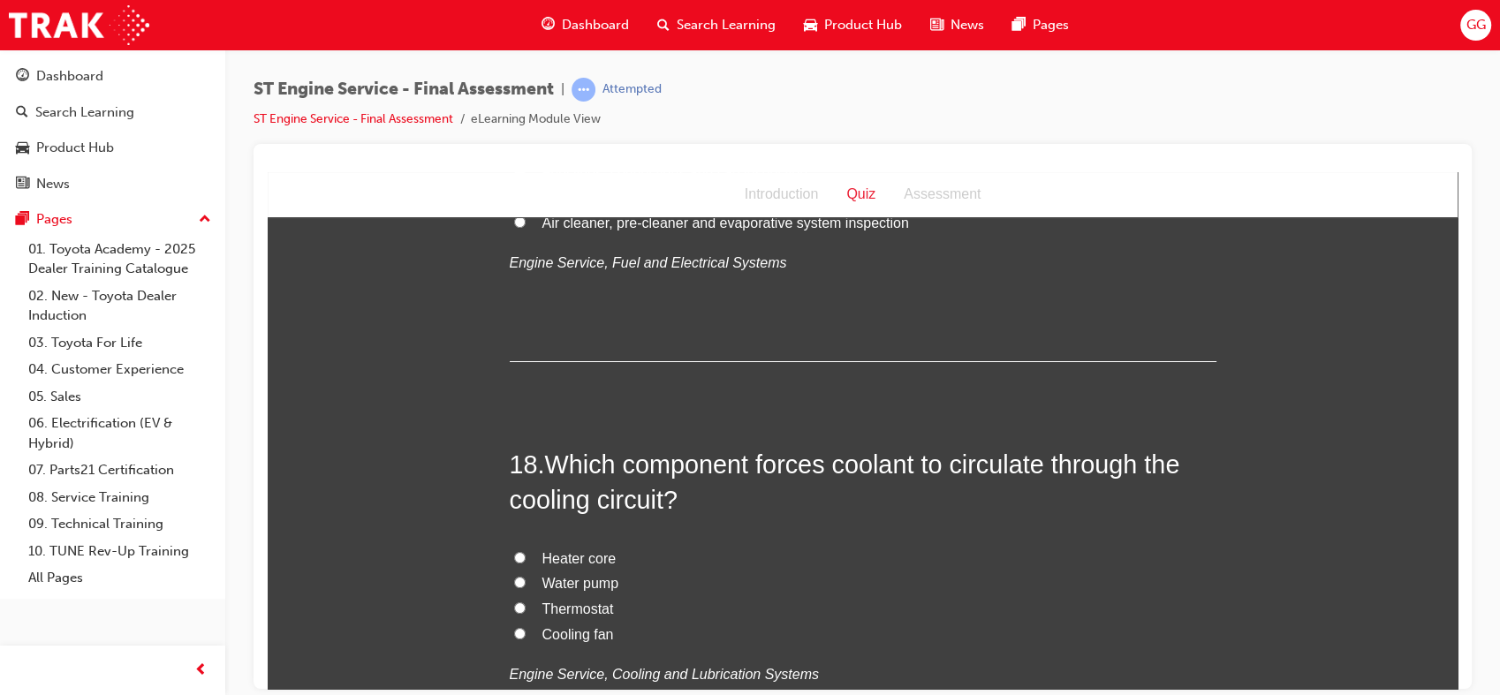
scroll to position [6651, 0]
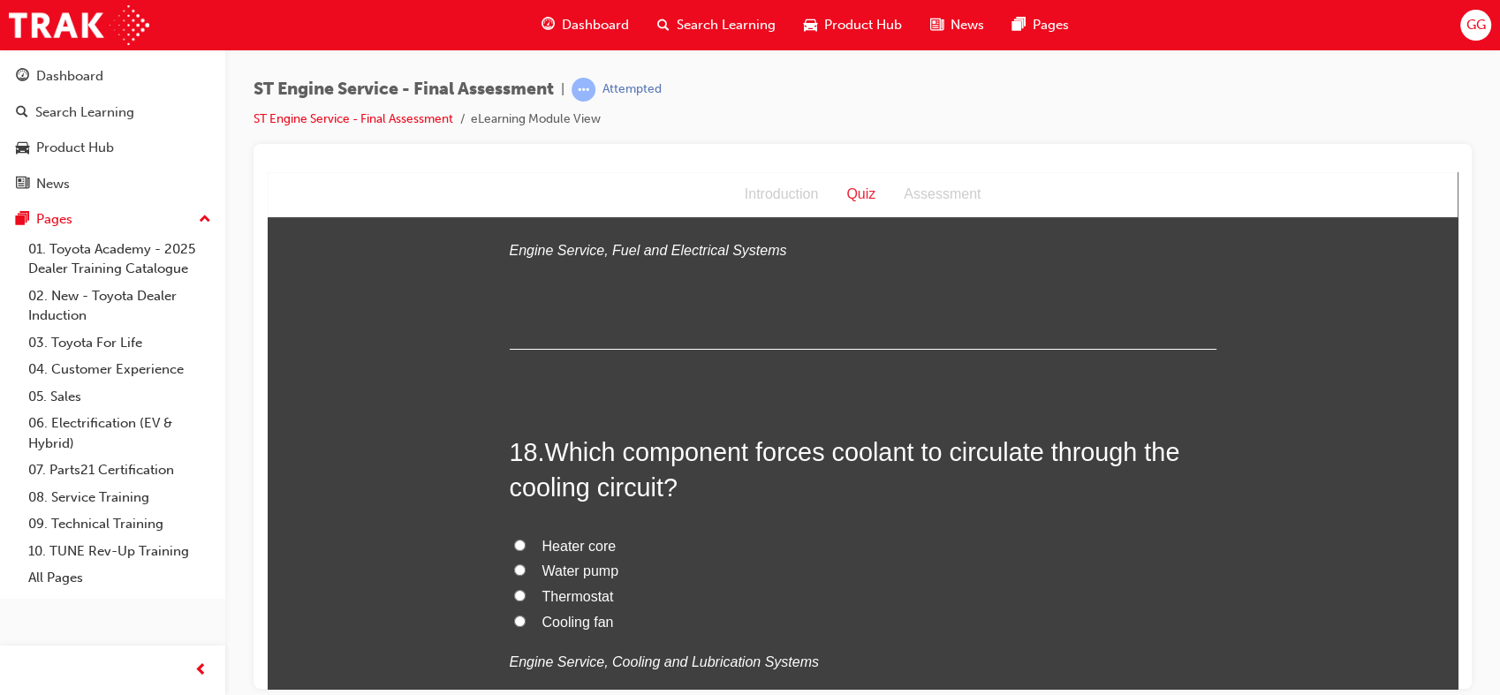
click at [593, 578] on span "Water pump" at bounding box center [581, 570] width 77 height 15
click at [526, 575] on input "Water pump" at bounding box center [519, 569] width 11 height 11
radio input "true"
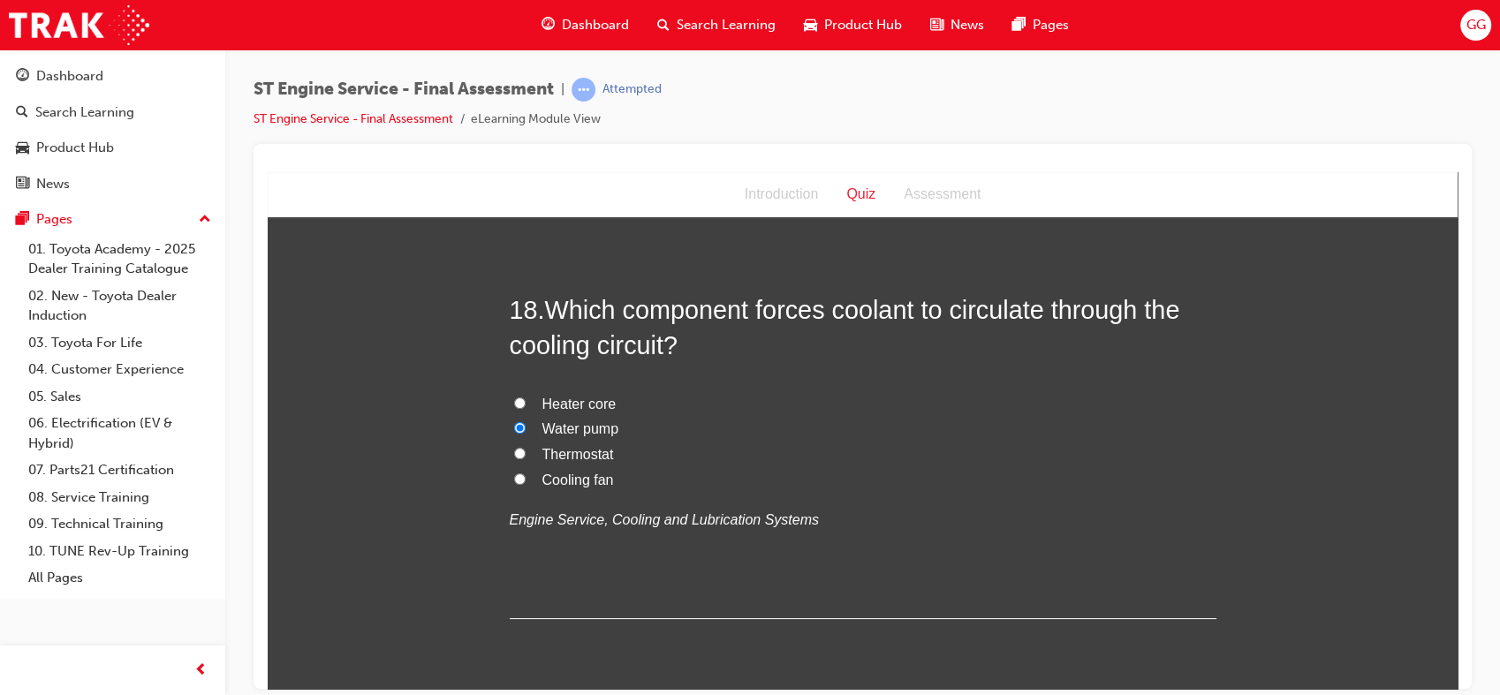
scroll to position [6892, 0]
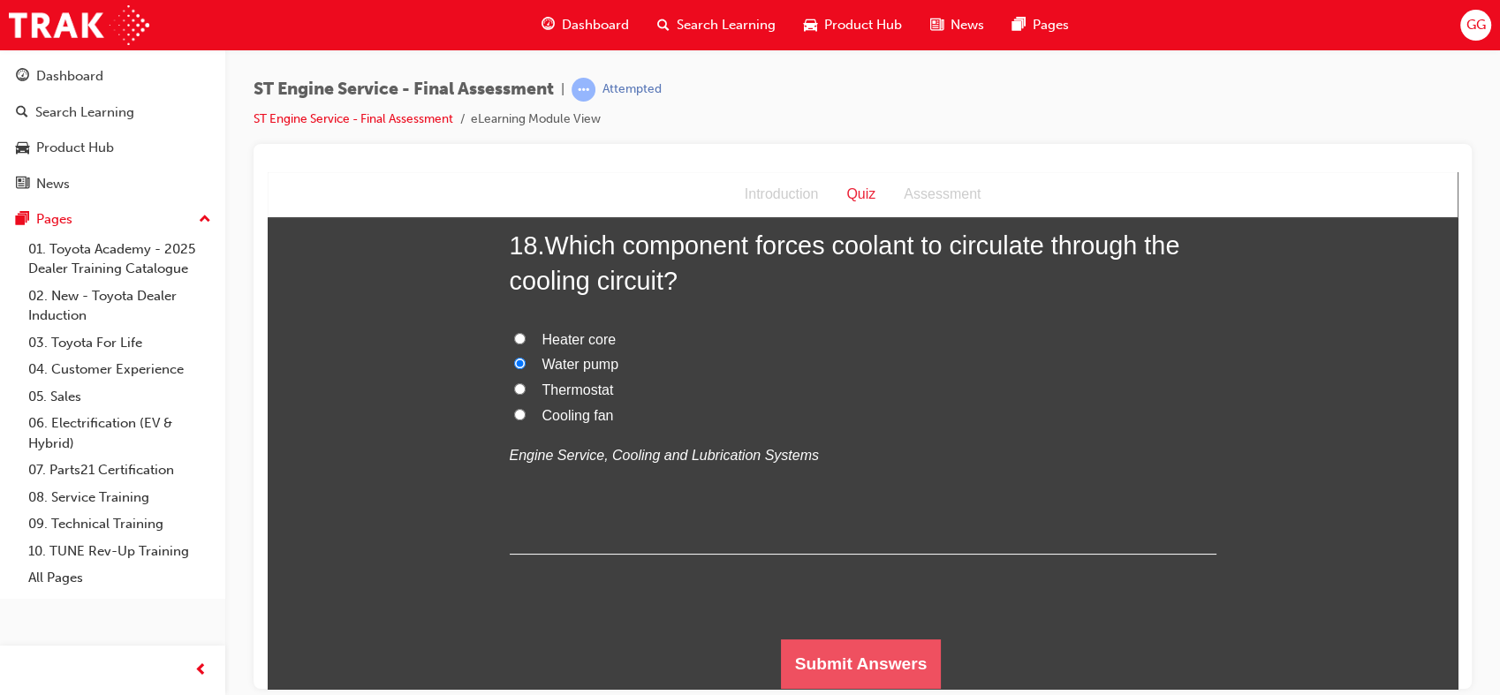
click at [816, 676] on button "Submit Answers" at bounding box center [861, 663] width 161 height 49
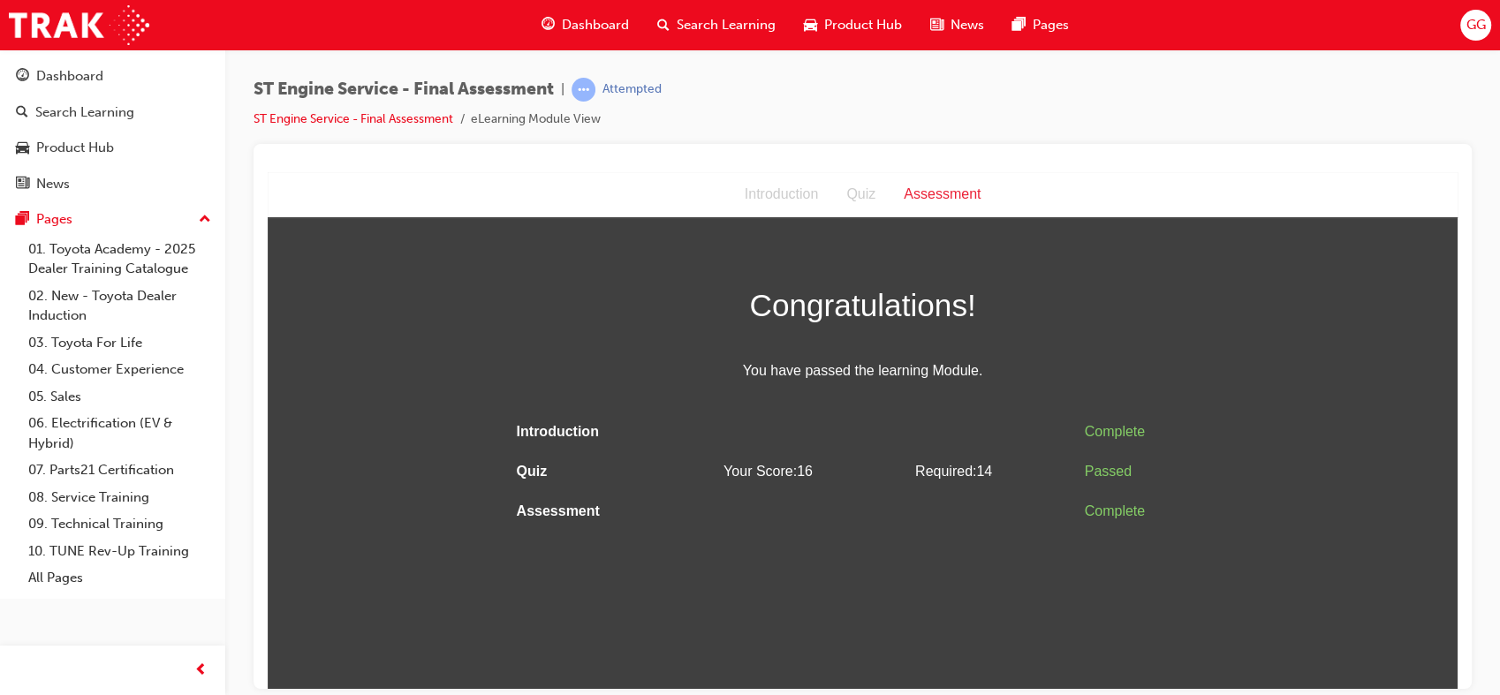
scroll to position [0, 0]
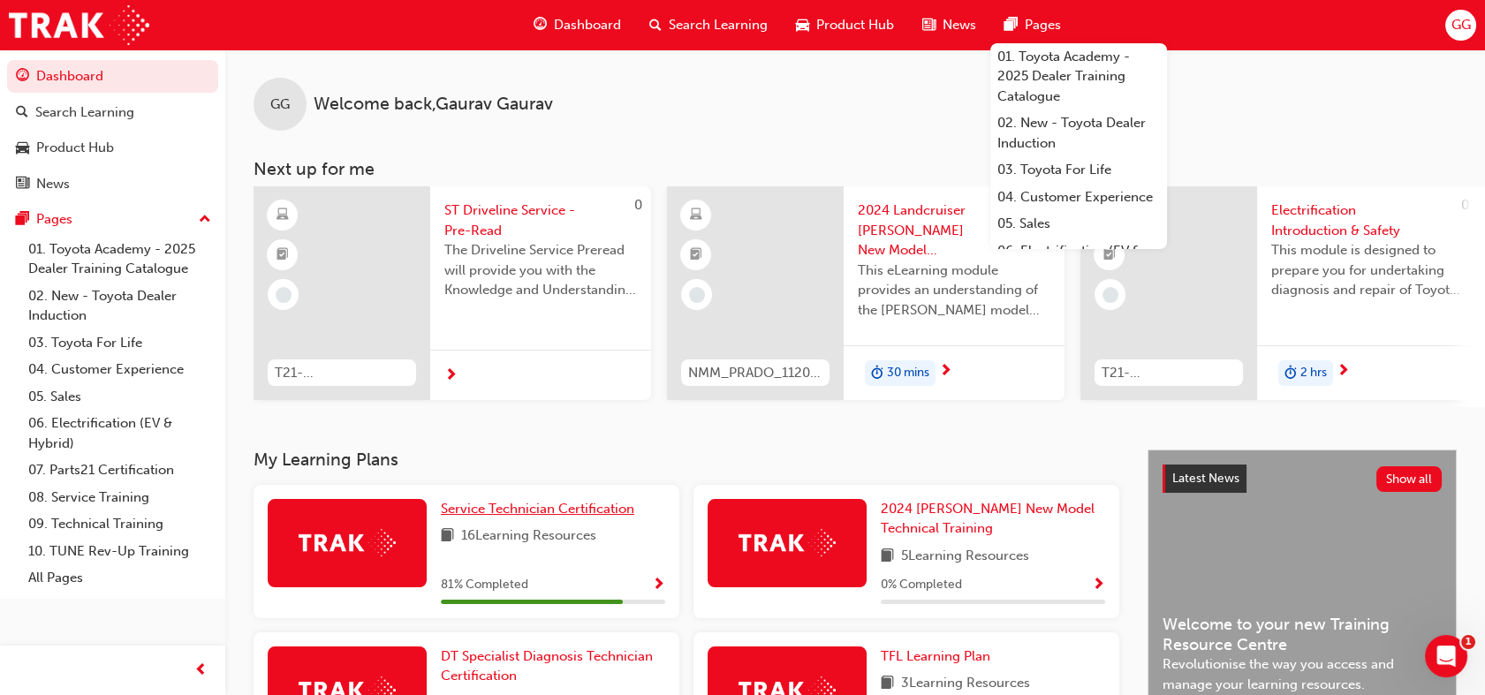
click at [550, 515] on span "Service Technician Certification" at bounding box center [537, 509] width 193 height 16
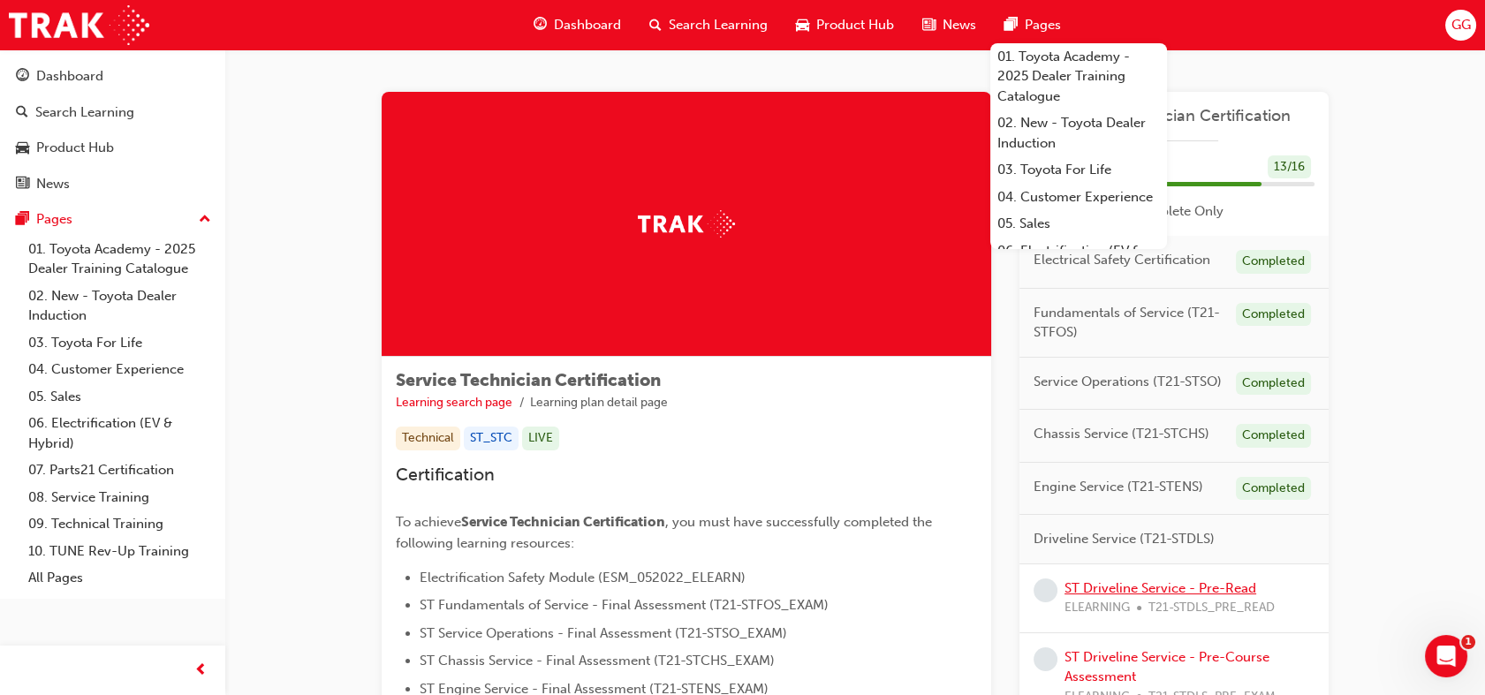
click at [1171, 591] on link "ST Driveline Service - Pre-Read" at bounding box center [1161, 588] width 192 height 16
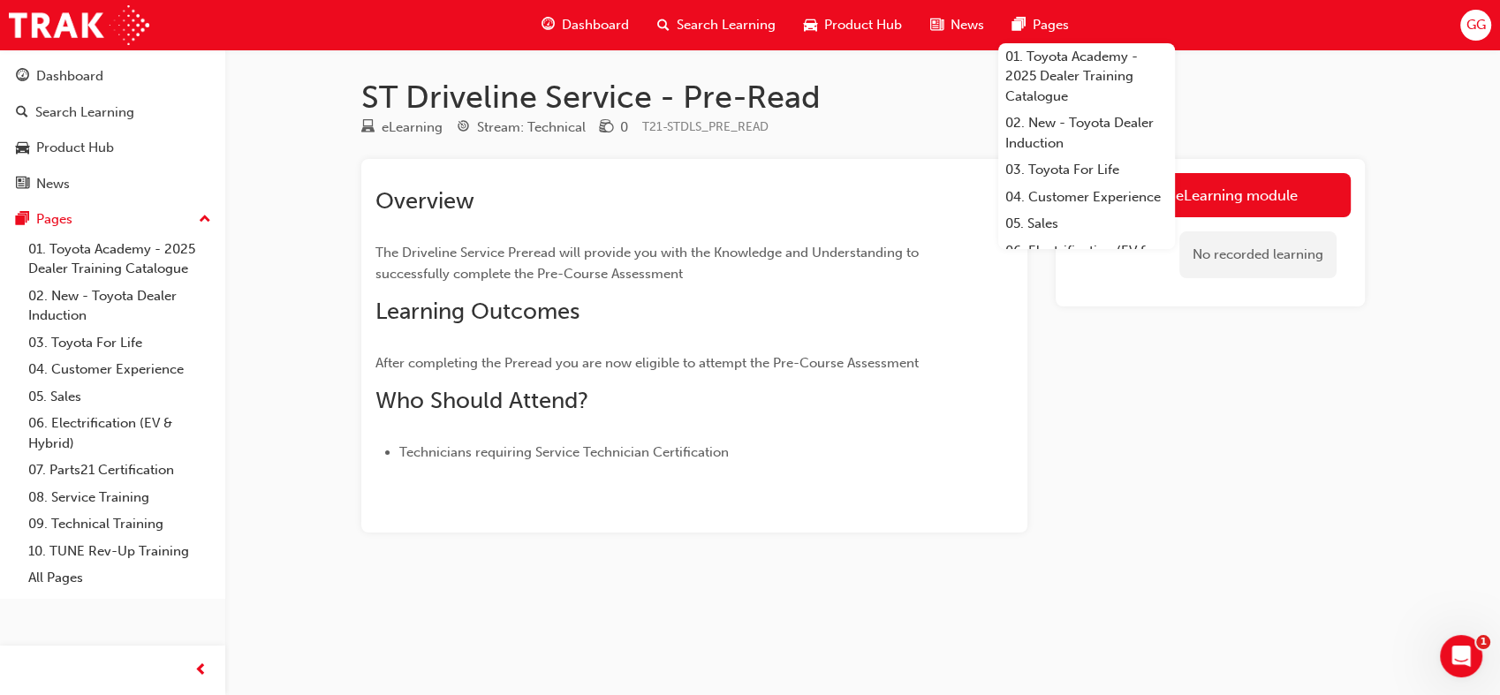
click at [1499, 360] on html "Your version of Internet Explorer is outdated and not supported. Please upgrade…" at bounding box center [750, 347] width 1500 height 695
click at [1244, 193] on link "Launch eLearning module" at bounding box center [1210, 195] width 281 height 44
